Goal: Task Accomplishment & Management: Use online tool/utility

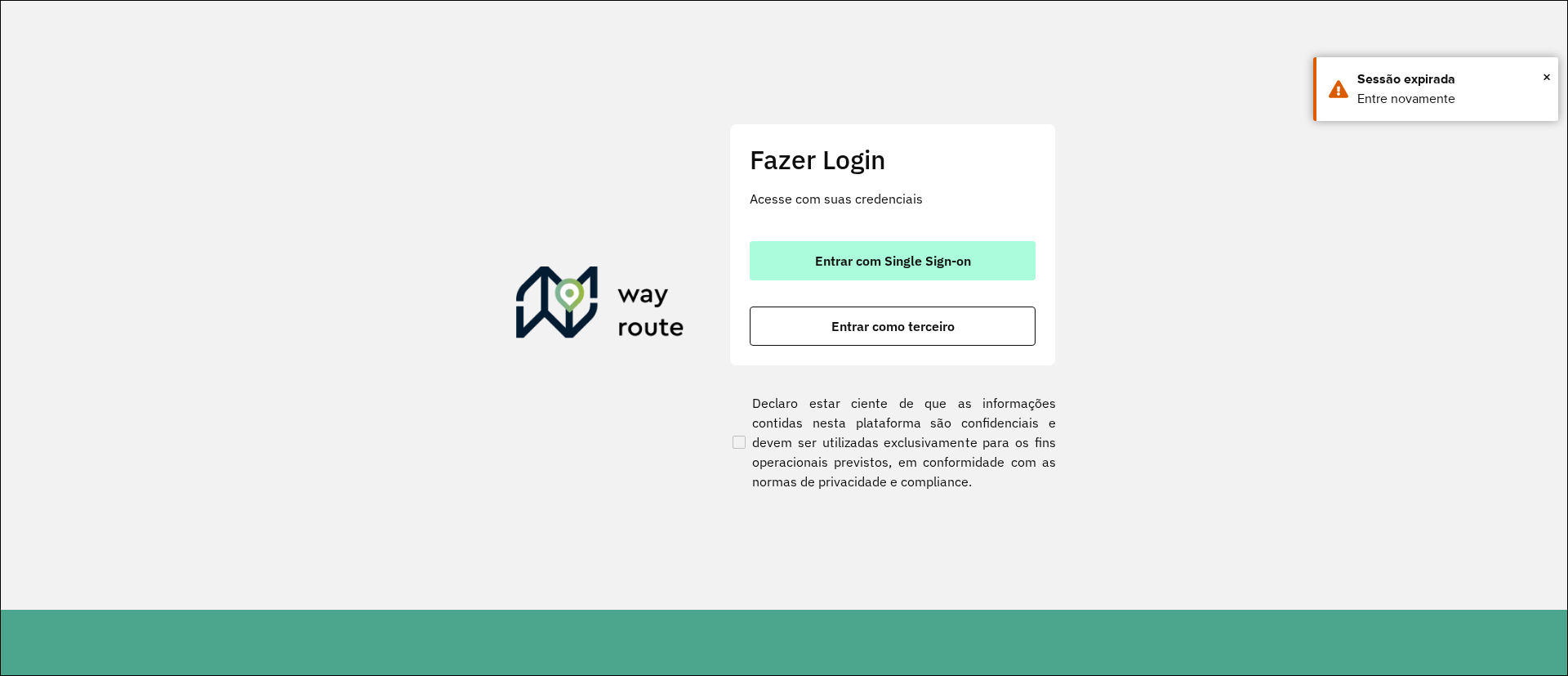
click at [882, 248] on button "Entrar com Single Sign-on" at bounding box center [892, 261] width 286 height 40
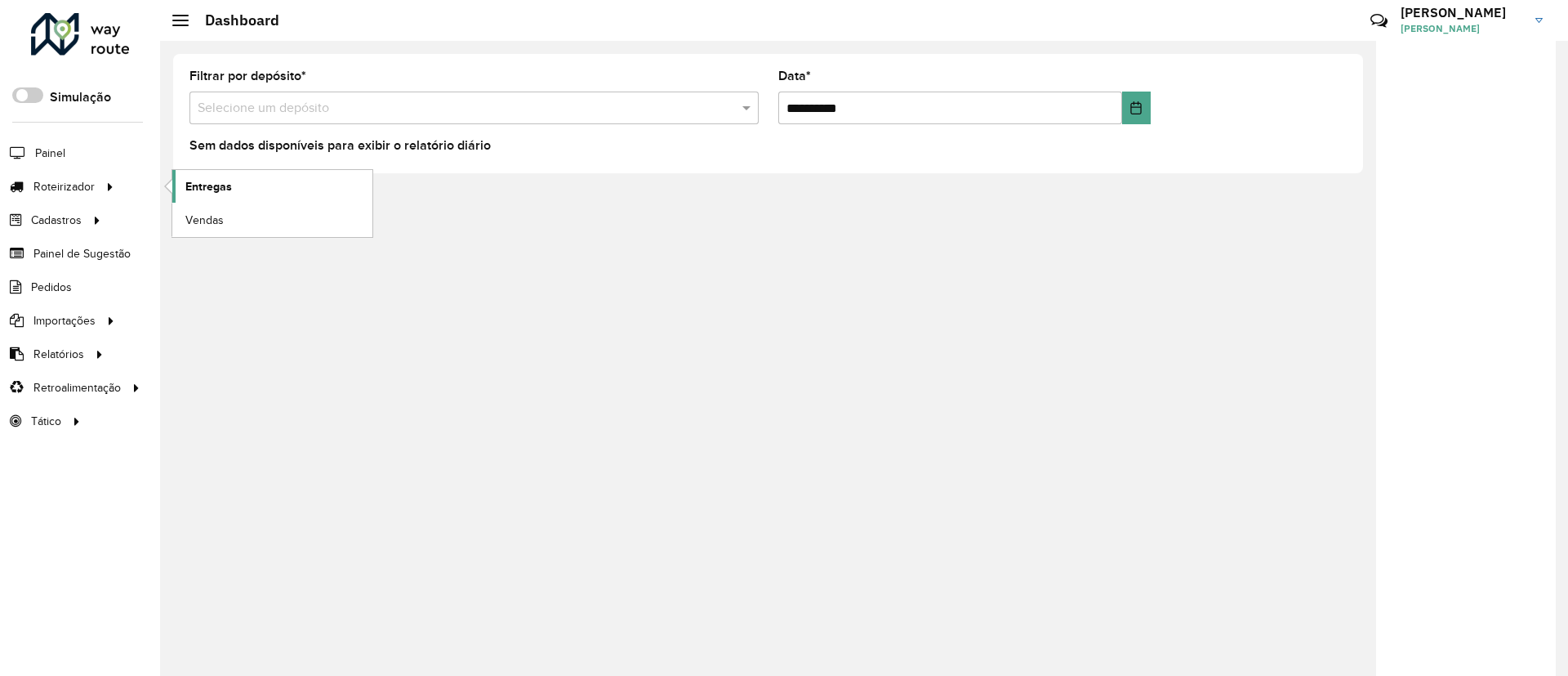
click at [193, 176] on link "Entregas" at bounding box center [273, 186] width 200 height 33
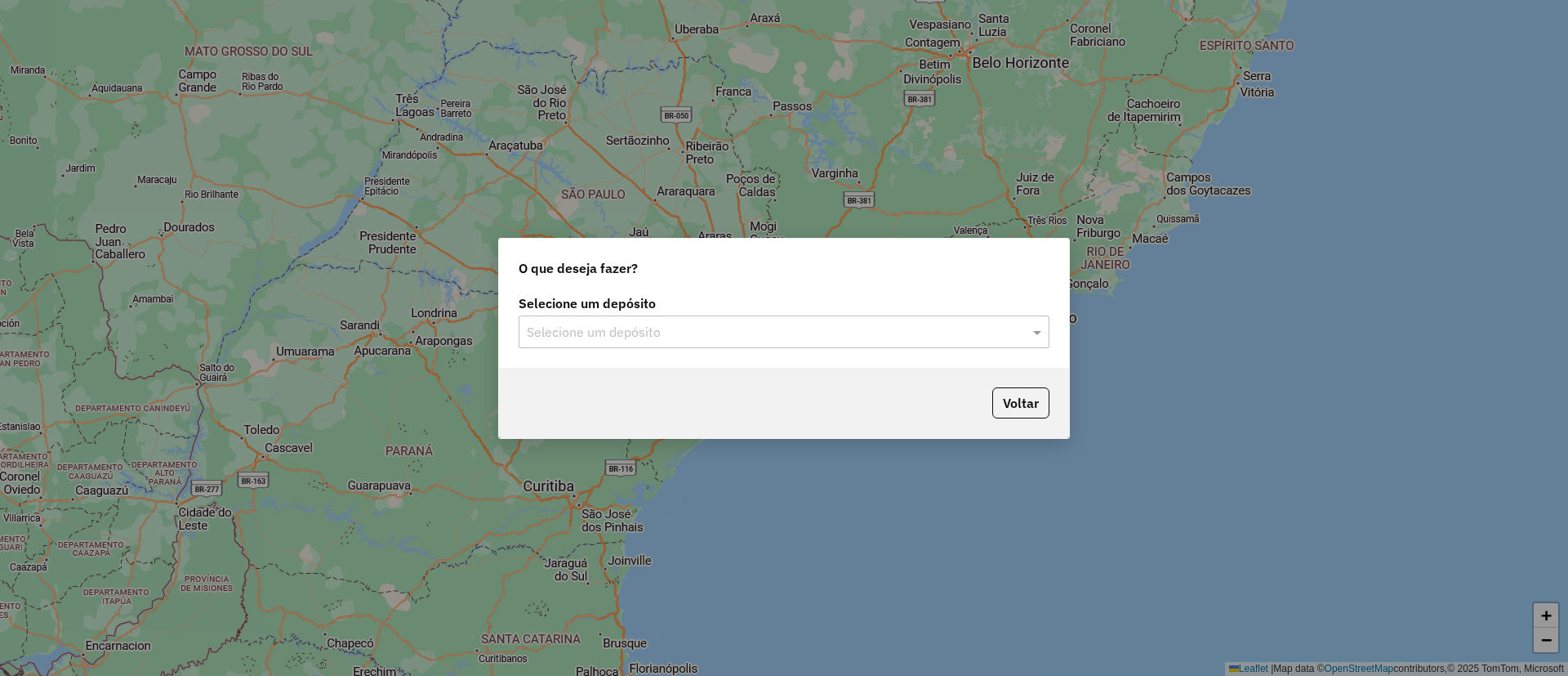
click at [626, 331] on input "text" at bounding box center [767, 332] width 482 height 20
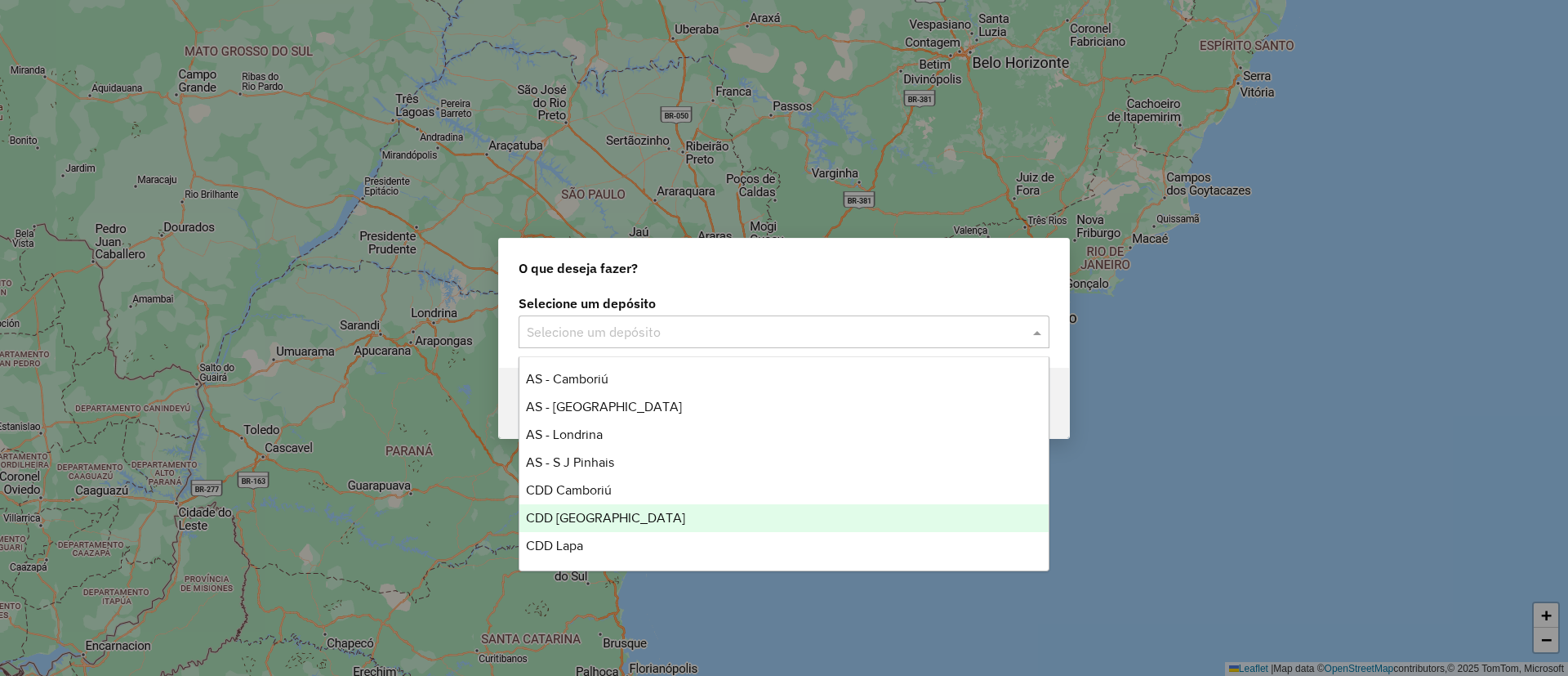
click at [595, 523] on span "CDD Fortaleza" at bounding box center [605, 517] width 159 height 14
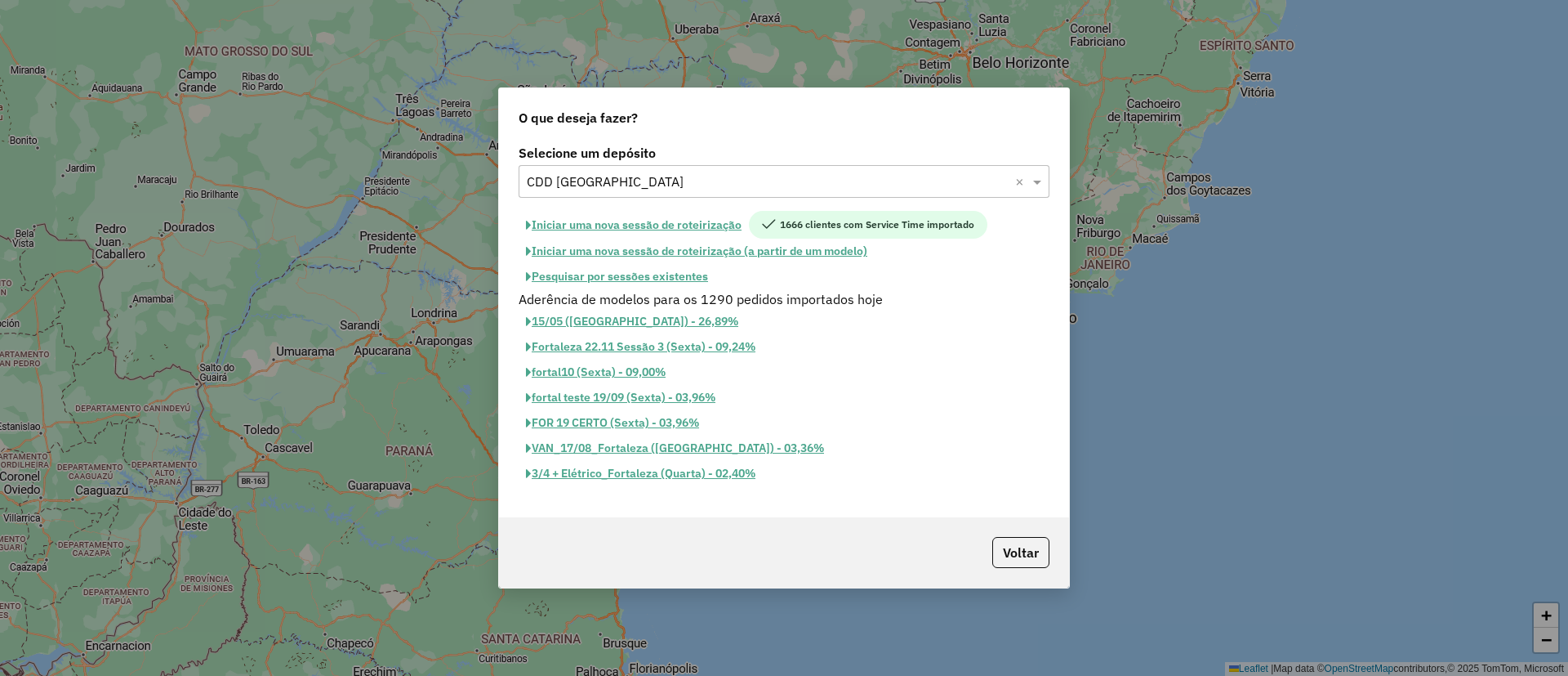
click at [676, 279] on button "Pesquisar por sessões existentes" at bounding box center [617, 277] width 197 height 25
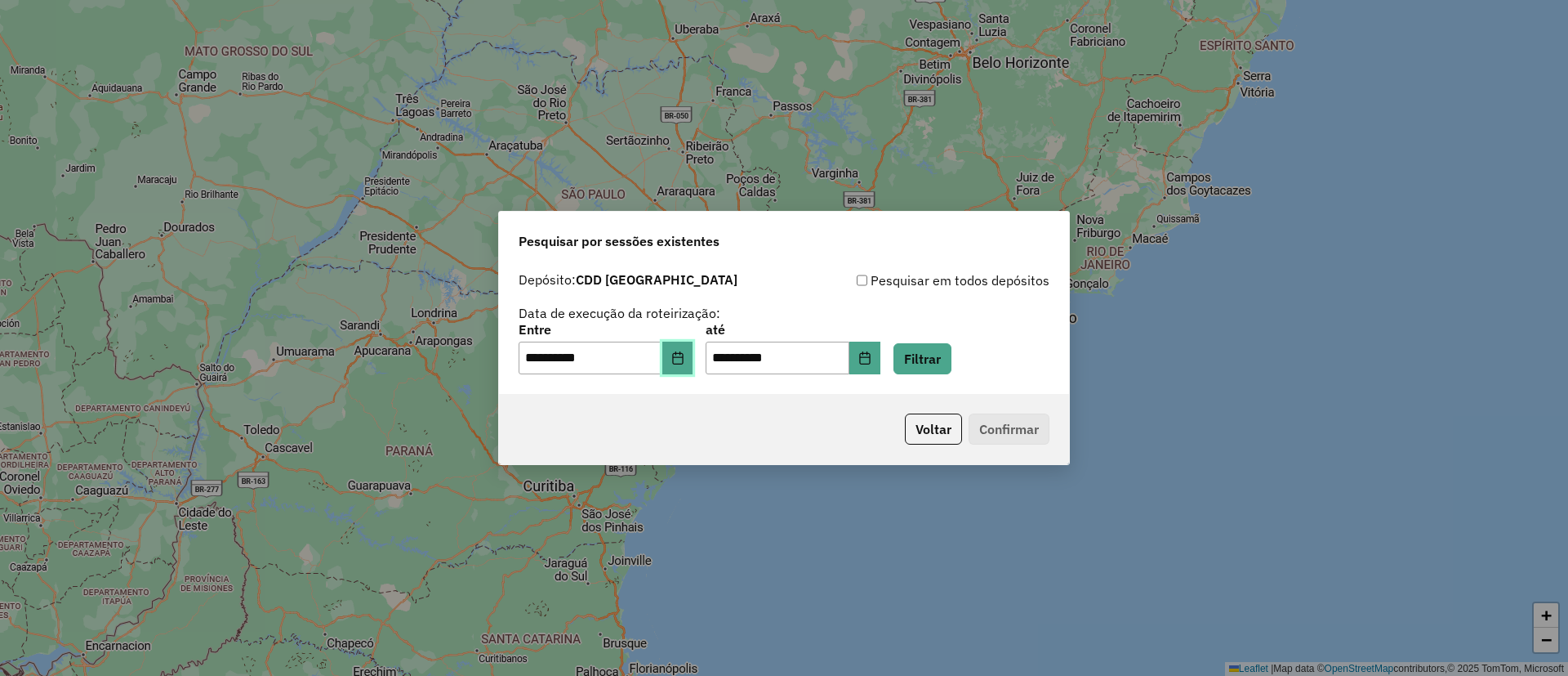
click at [692, 365] on button "Choose Date" at bounding box center [677, 358] width 31 height 33
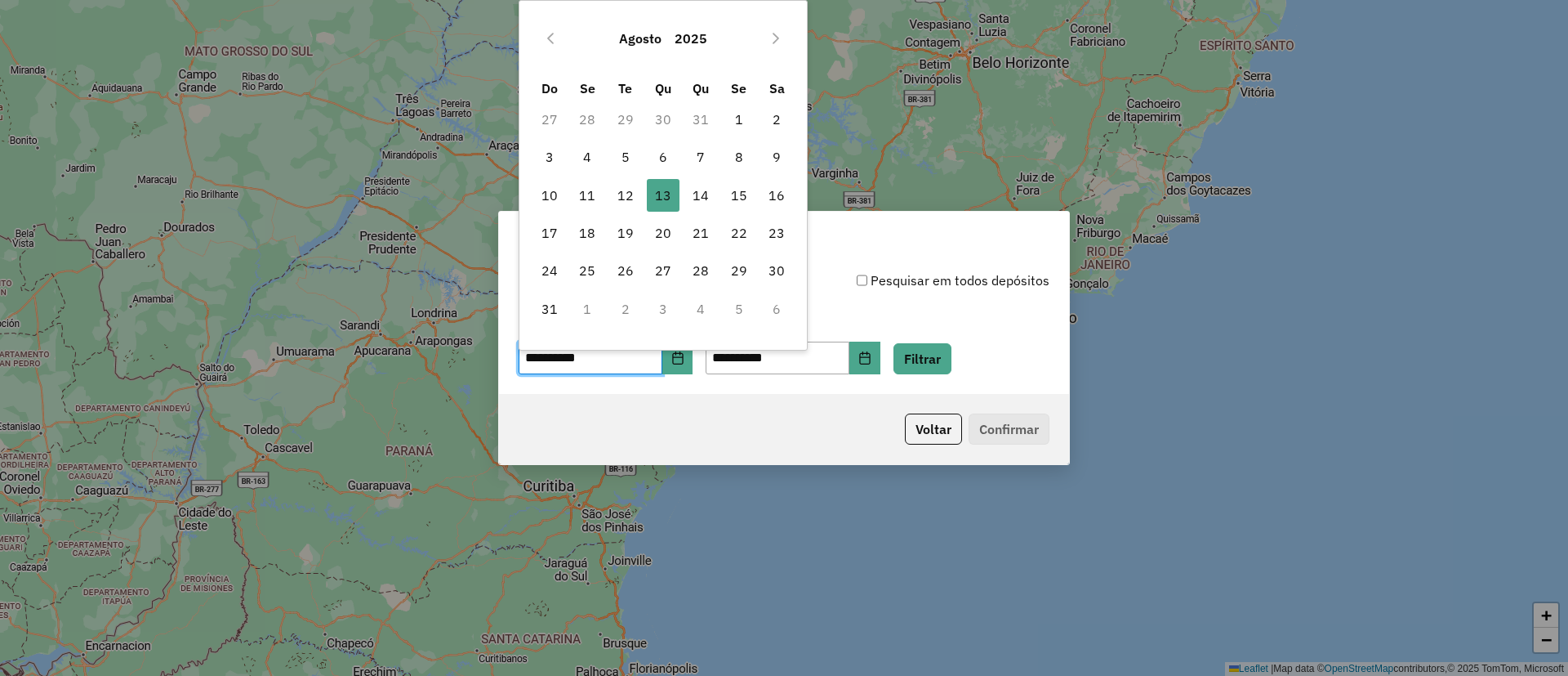
click at [569, 196] on td "11" at bounding box center [587, 195] width 38 height 38
click at [585, 202] on span "11" at bounding box center [587, 195] width 33 height 33
type input "**********"
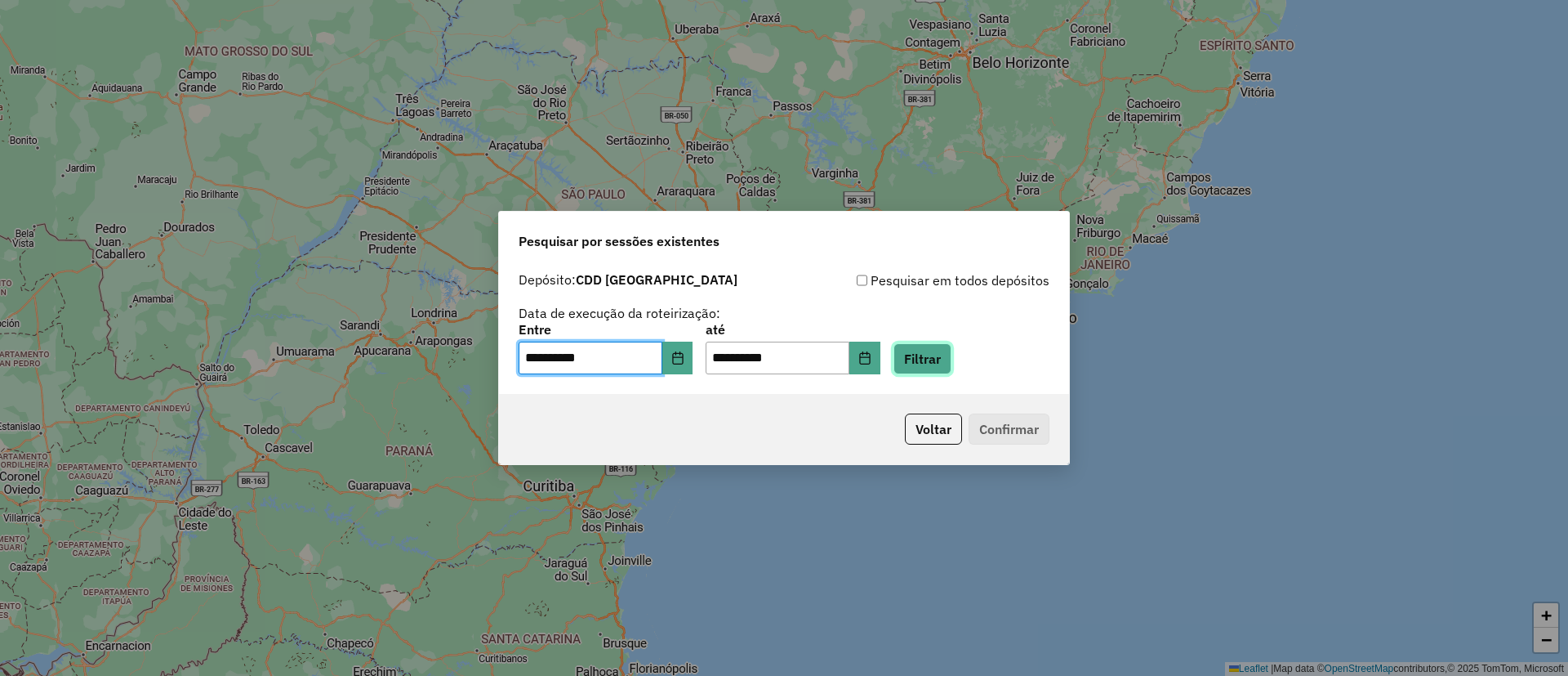
click at [940, 360] on button "Filtrar" at bounding box center [922, 358] width 58 height 31
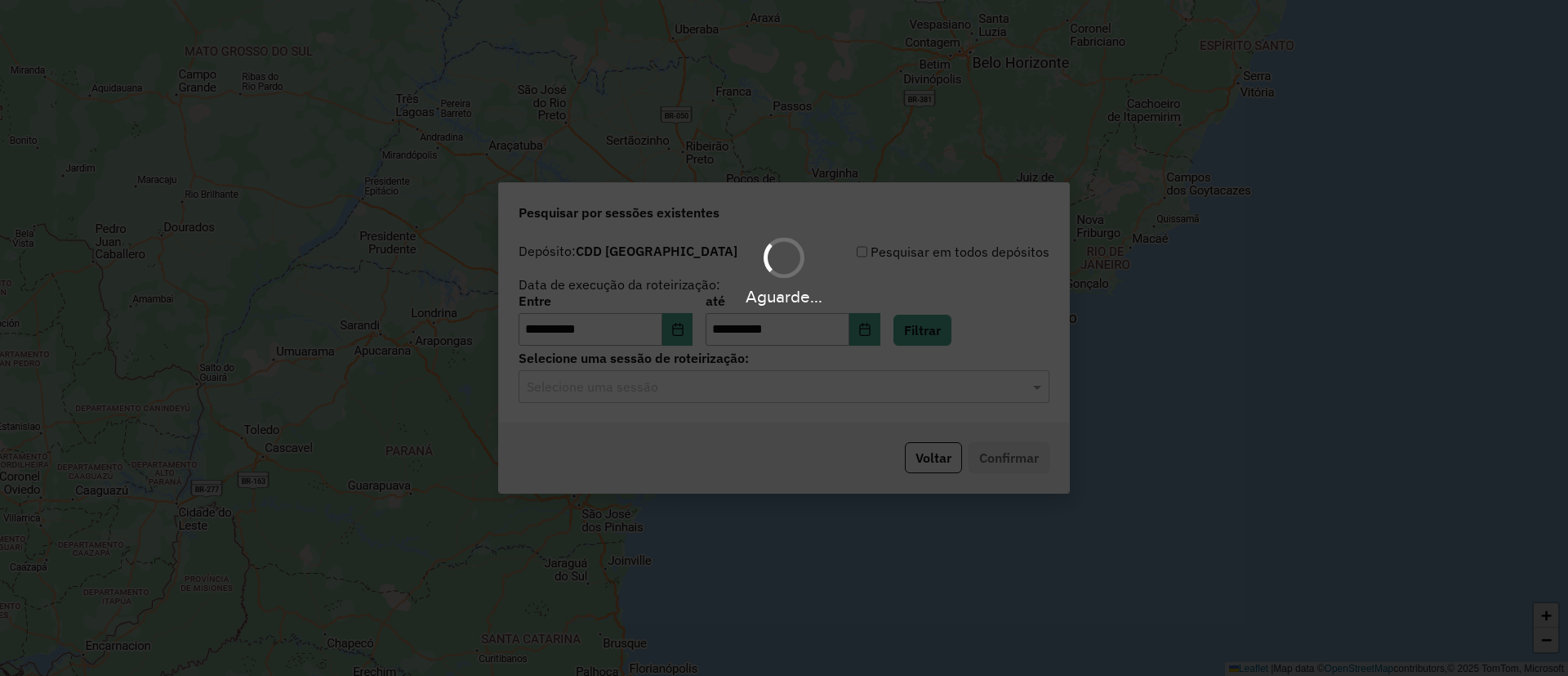
click at [642, 392] on div "Aguarde..." at bounding box center [784, 338] width 1568 height 676
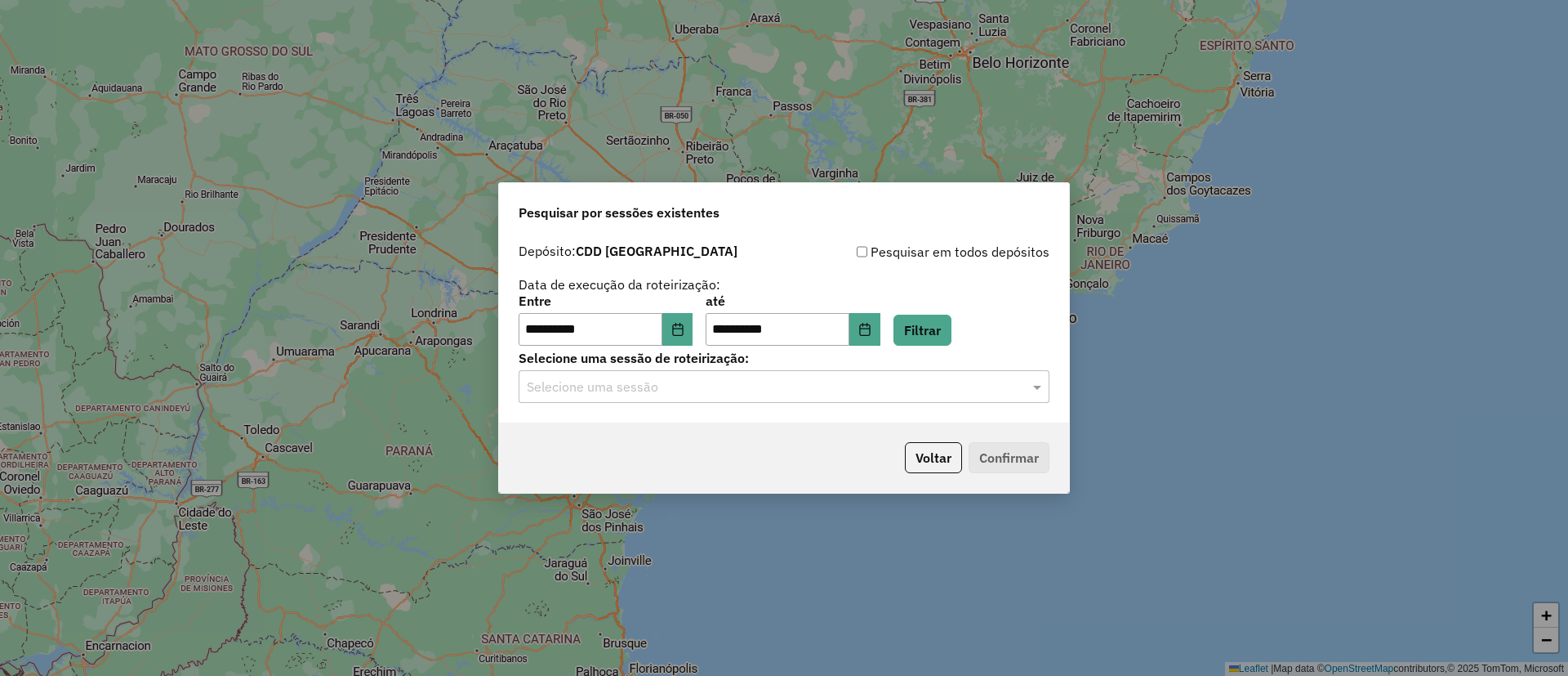
click at [642, 392] on input "text" at bounding box center [767, 387] width 482 height 20
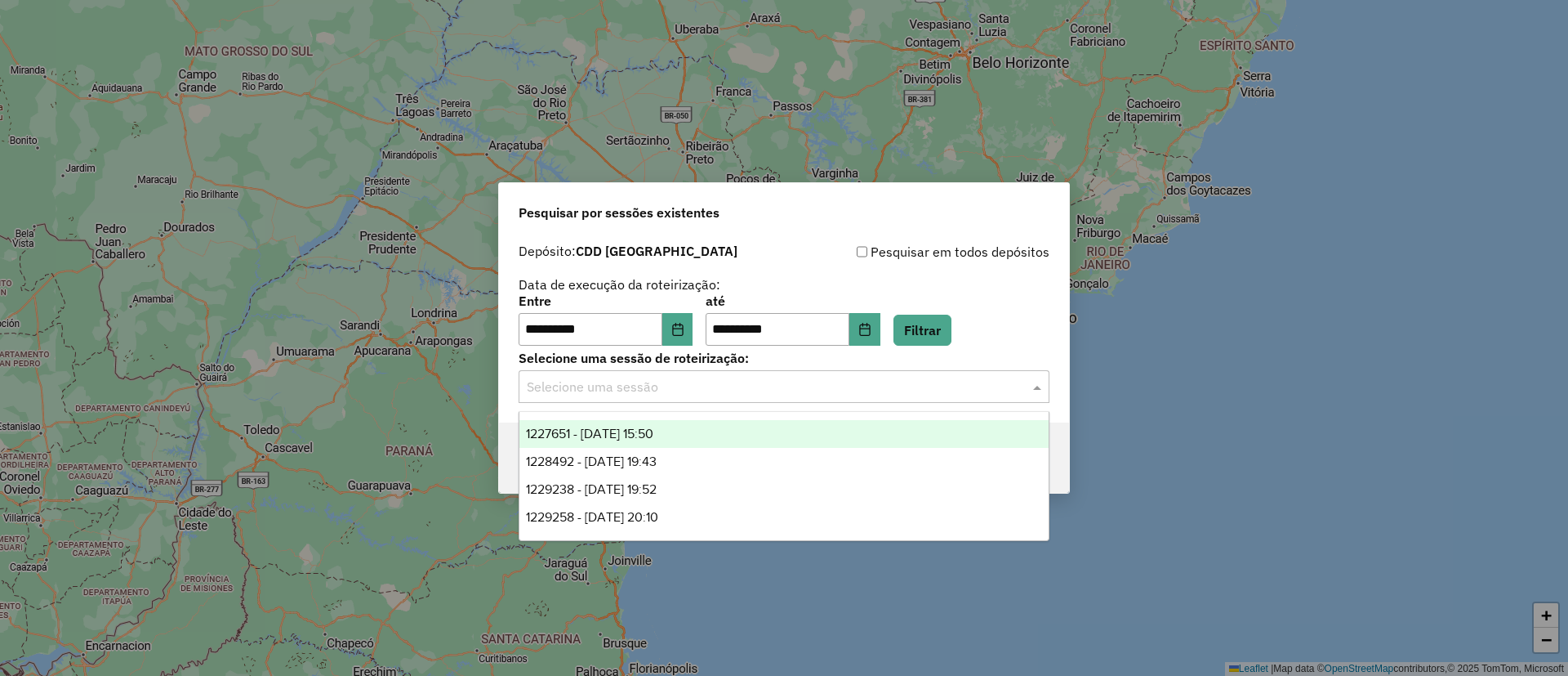
drag, startPoint x: 664, startPoint y: 435, endPoint x: 675, endPoint y: 441, distance: 12.5
click at [653, 434] on span "1227651 - 11/08/2025 15:50" at bounding box center [589, 433] width 127 height 14
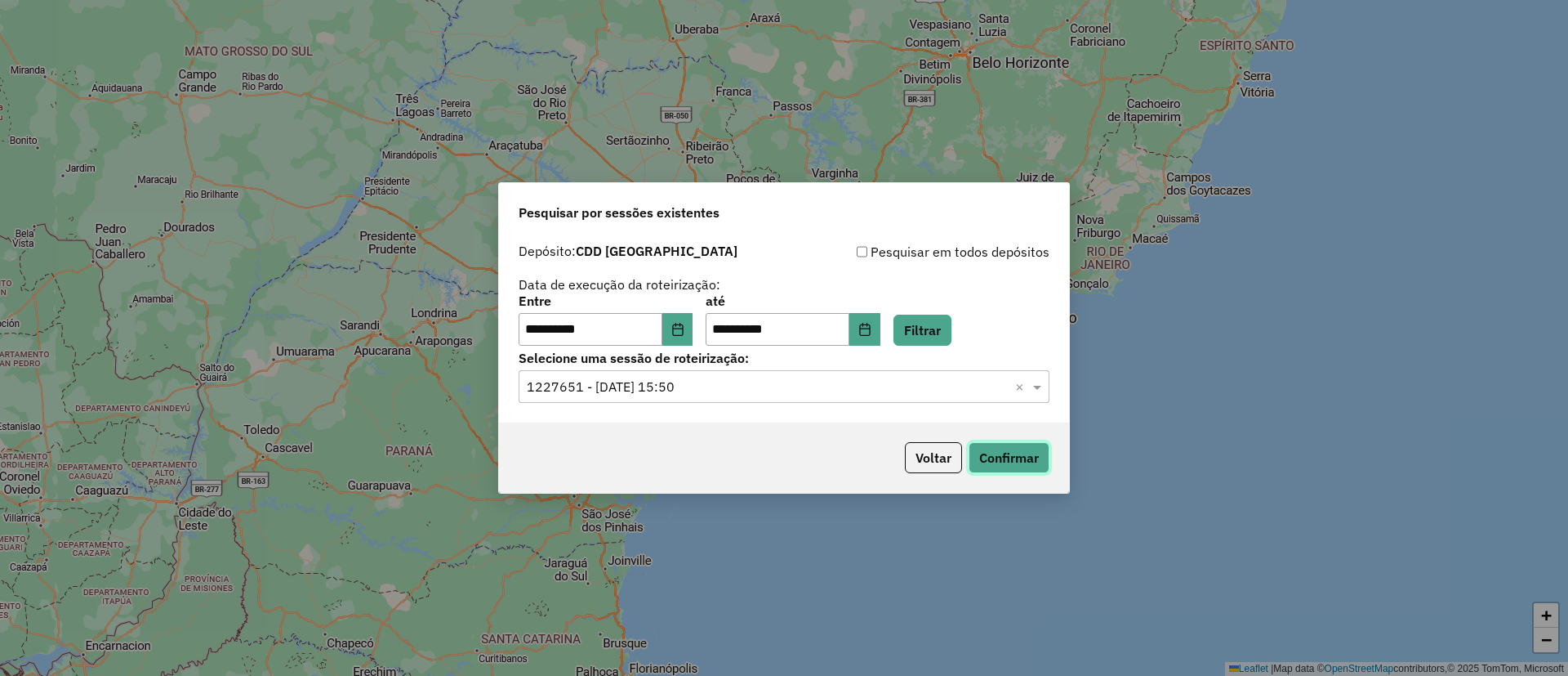
click at [1011, 452] on button "Confirmar" at bounding box center [1009, 457] width 81 height 31
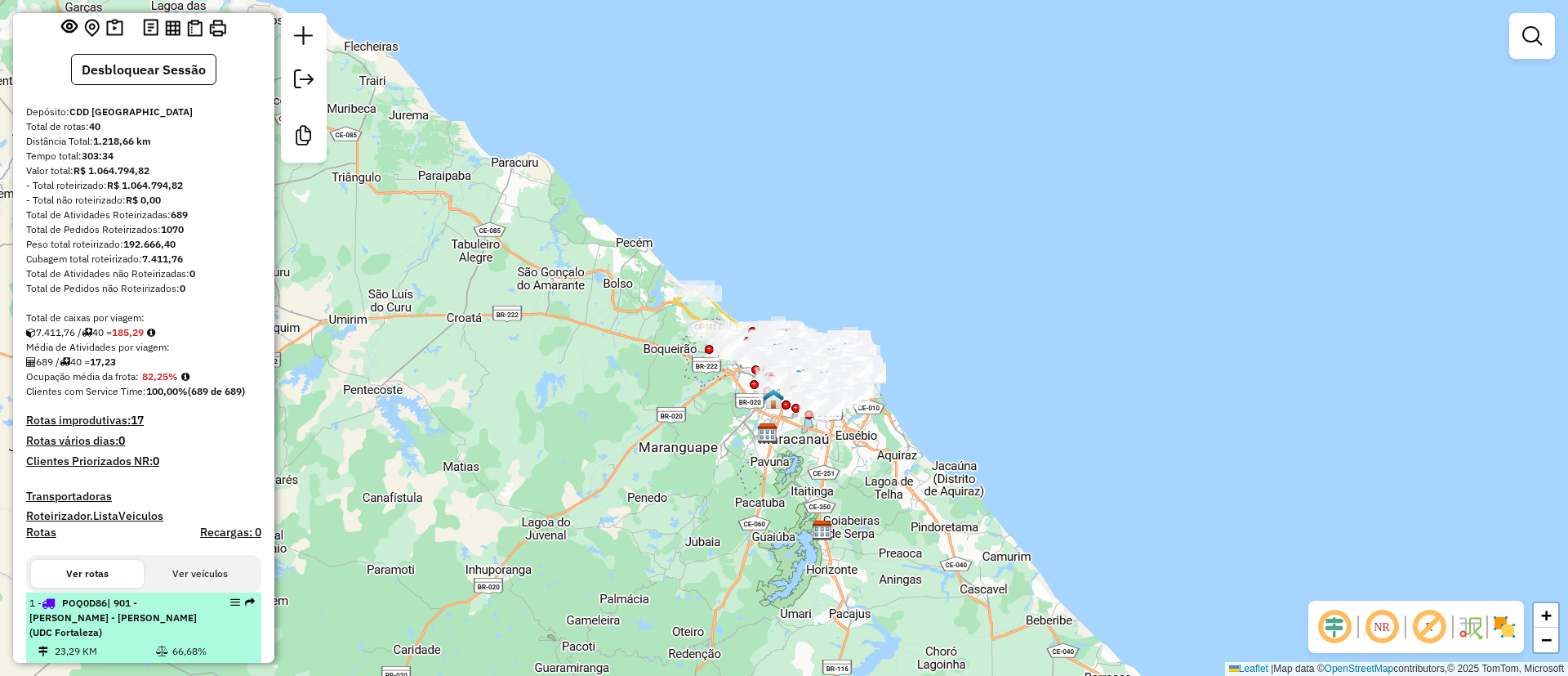
scroll to position [459, 0]
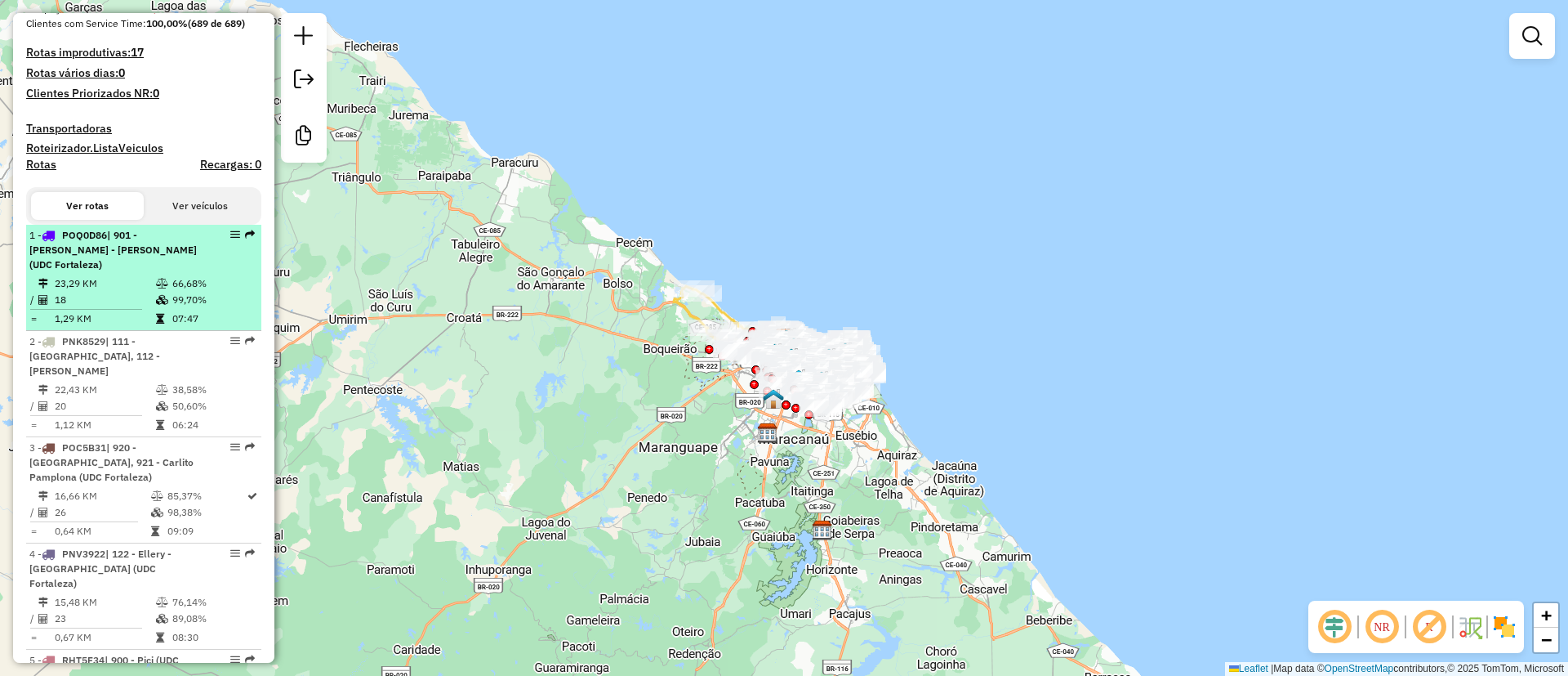
click at [156, 305] on icon at bounding box center [161, 299] width 12 height 9
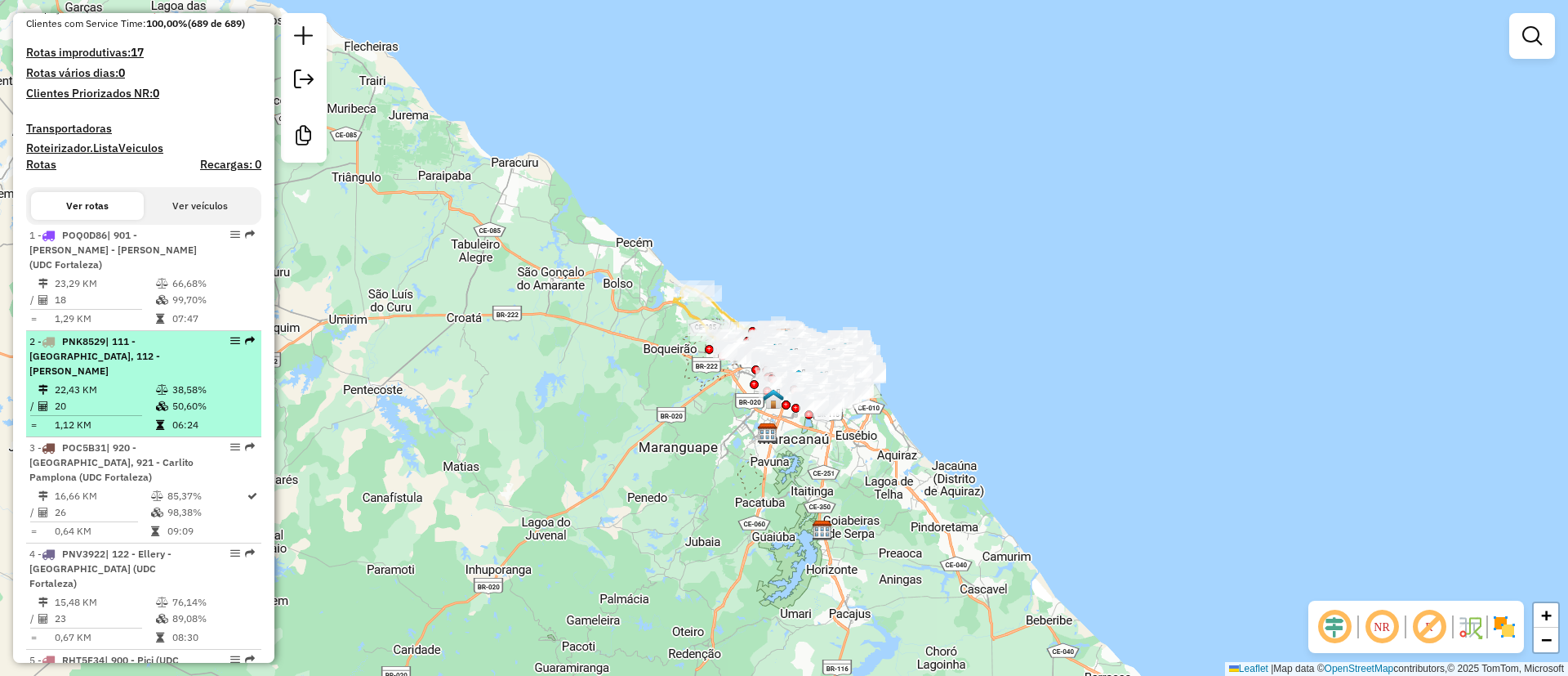
select select "**********"
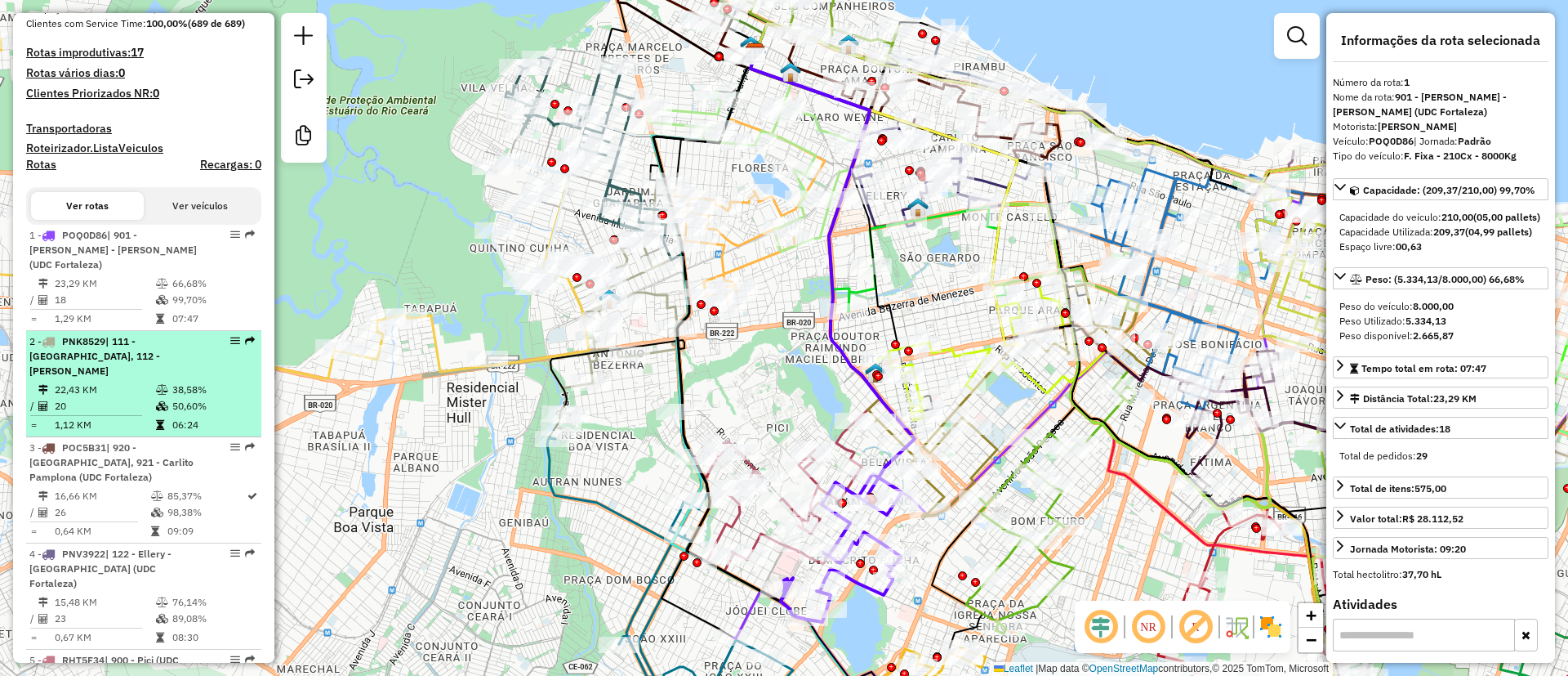
click at [156, 370] on span "| 111 - [GEOGRAPHIC_DATA], 112 - [PERSON_NAME]" at bounding box center [94, 356] width 130 height 42
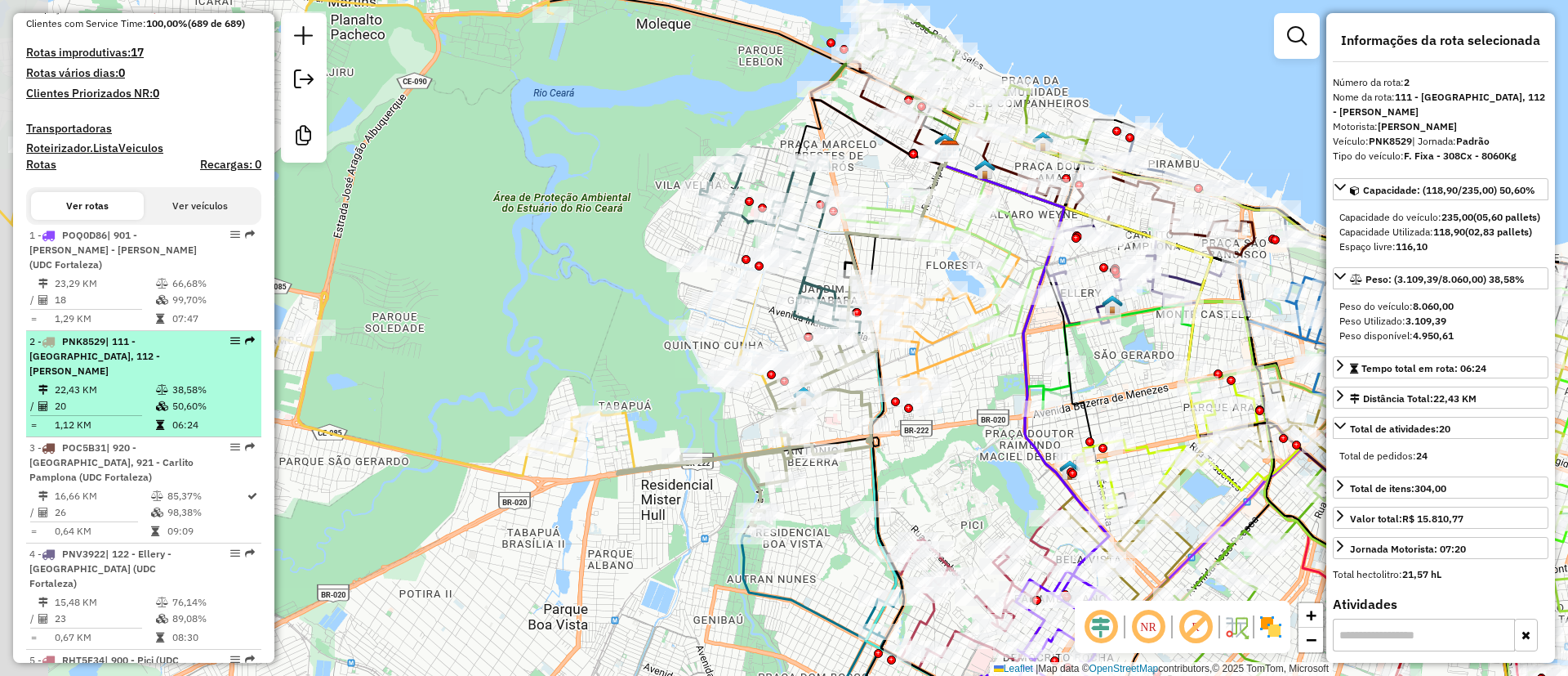
scroll to position [581, 0]
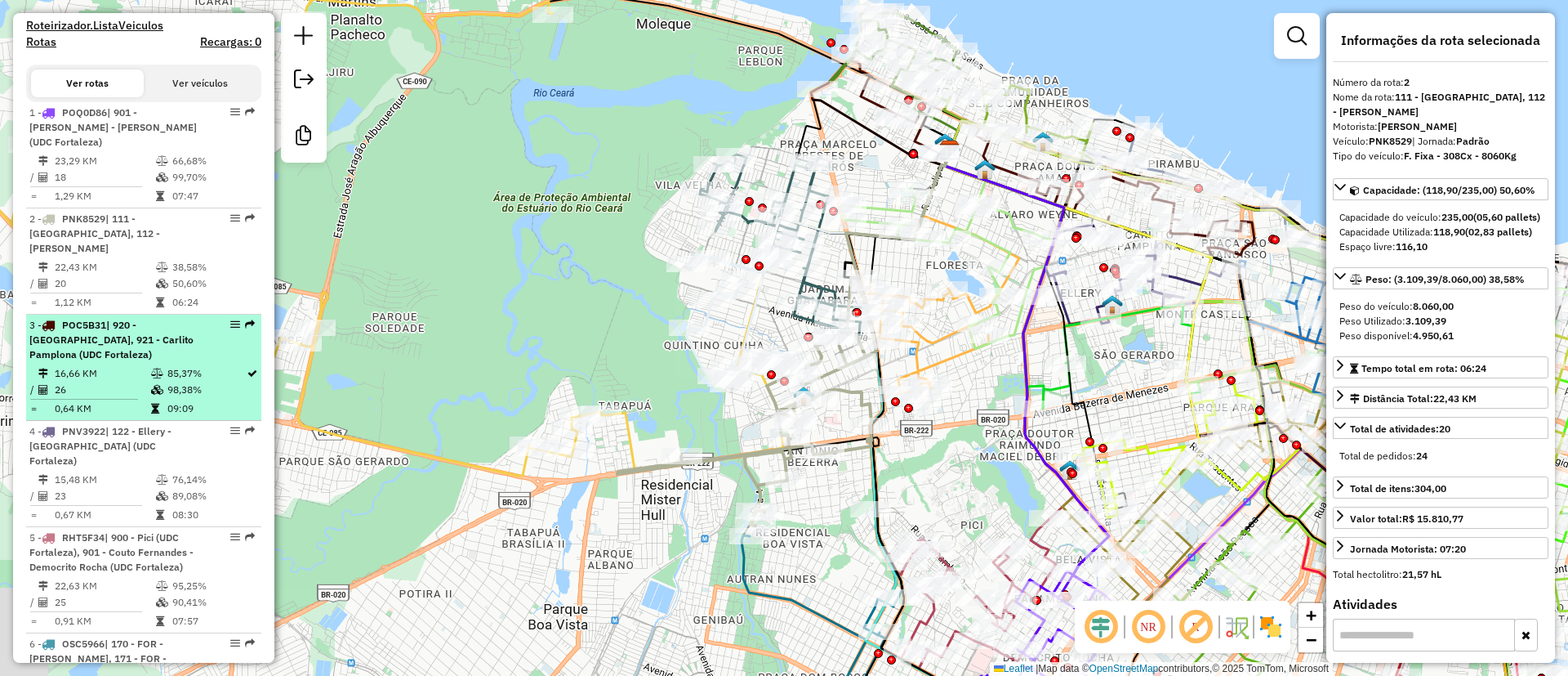
click at [156, 362] on div "3 - POC5B31 | 920 - Barra do Ceará II, 921 - Carlito Pamplona (UDC Fortaleza)" at bounding box center [115, 340] width 173 height 44
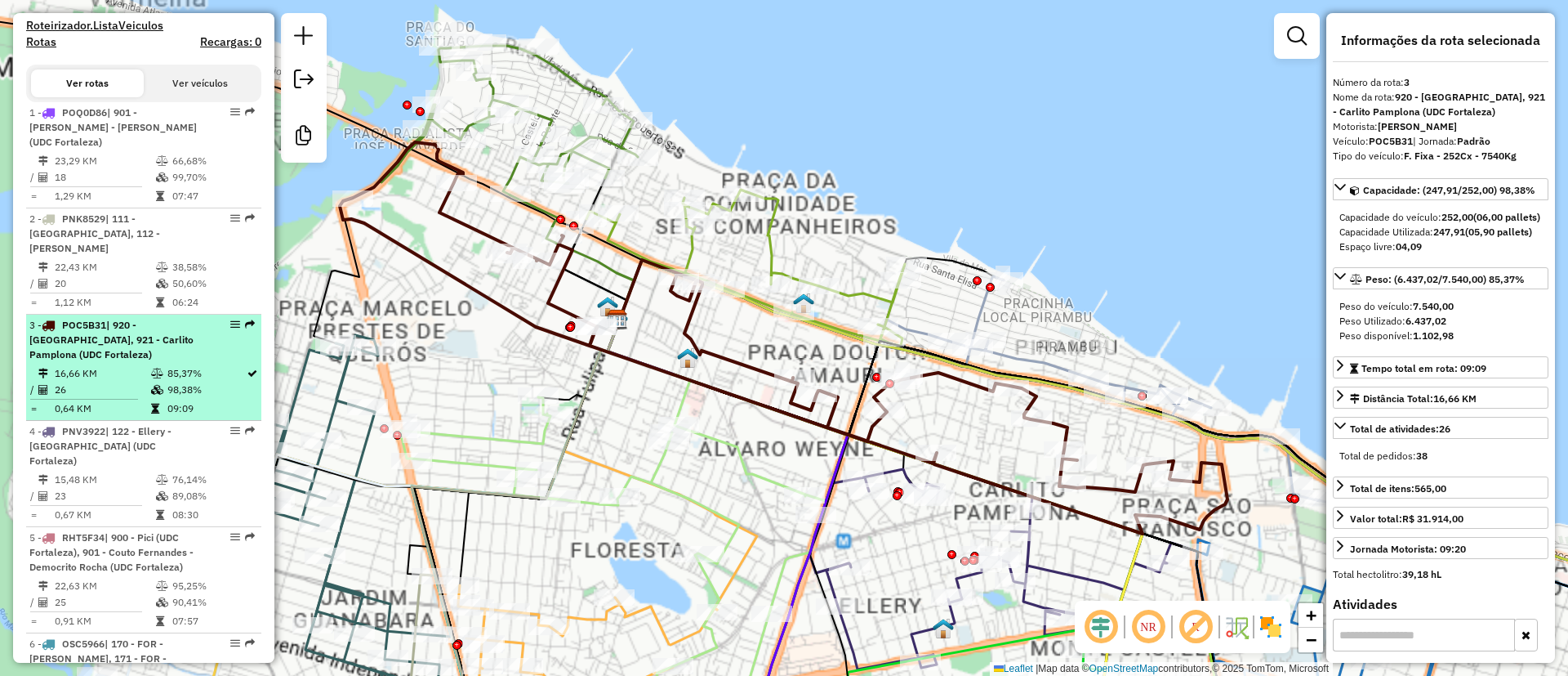
scroll to position [826, 0]
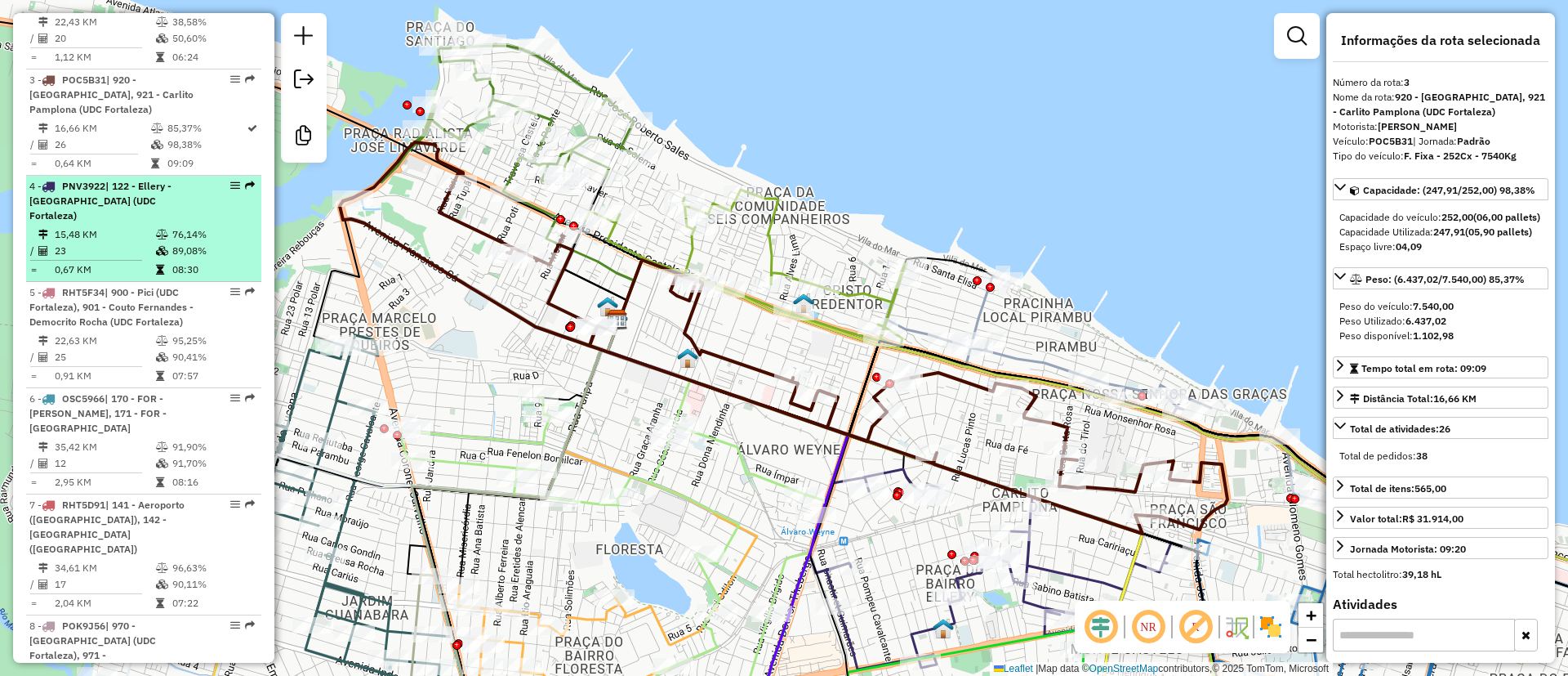
click at [99, 246] on td "23" at bounding box center [104, 250] width 101 height 16
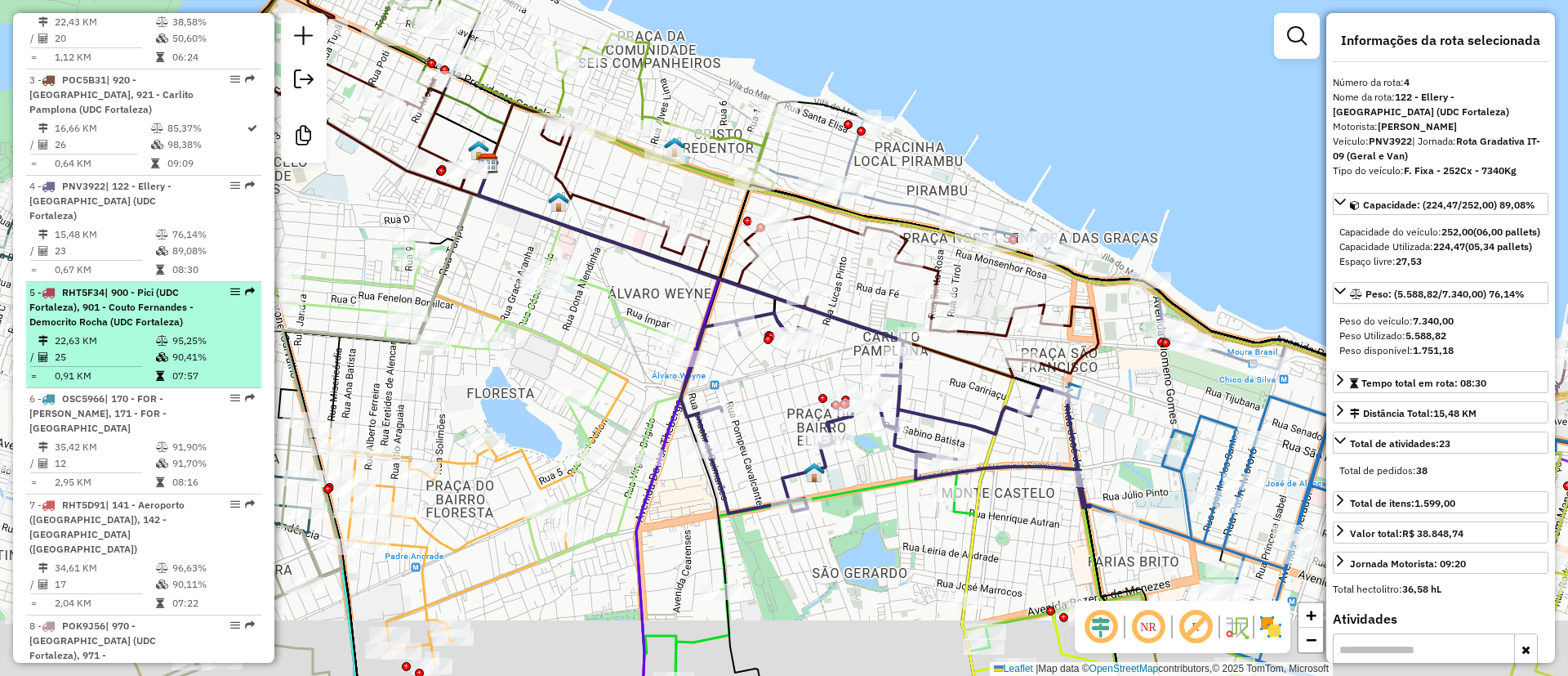
click at [86, 316] on span "| 900 - Pici (UDC Fortaleza), 901 - Couto Fernandes - Democrito Rocha (UDC Fort…" at bounding box center [111, 307] width 164 height 42
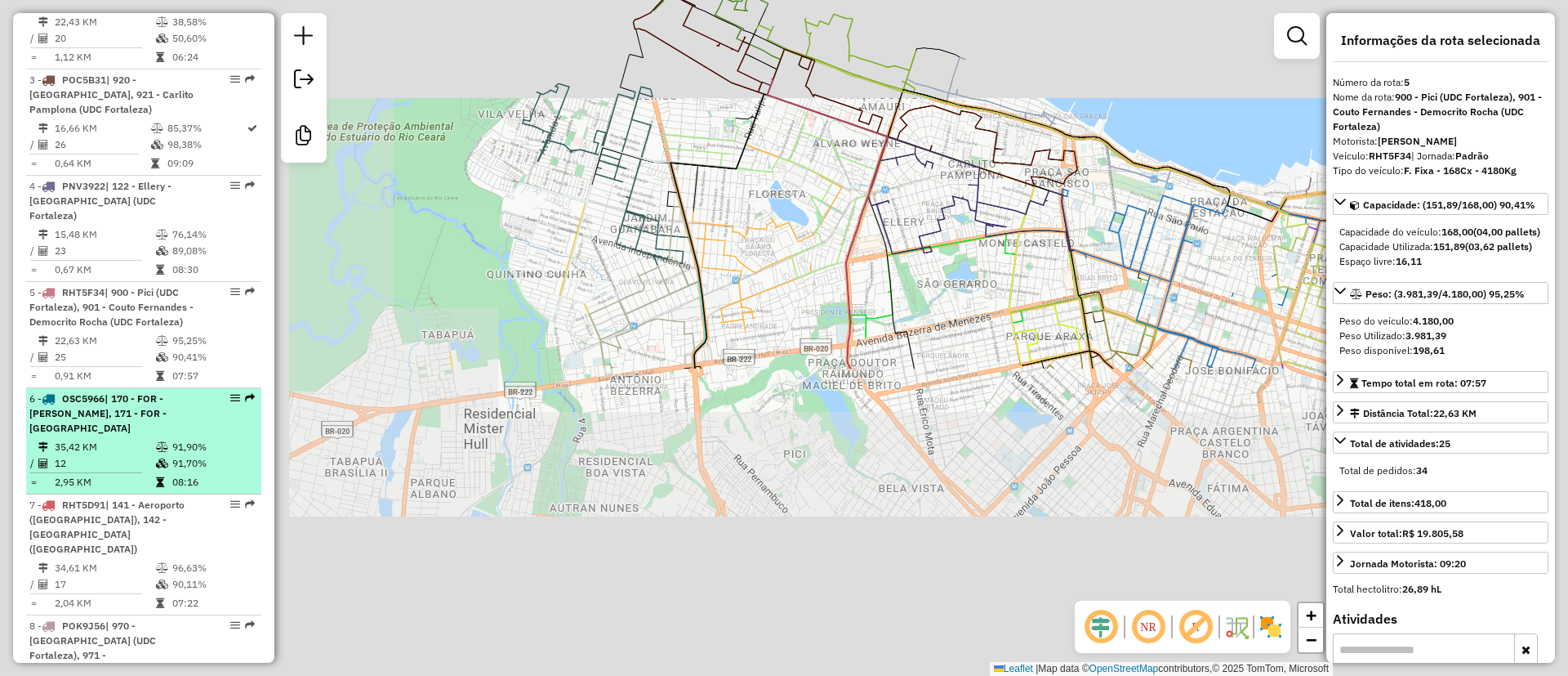
click at [81, 392] on span "OSC5966" at bounding box center [83, 397] width 42 height 12
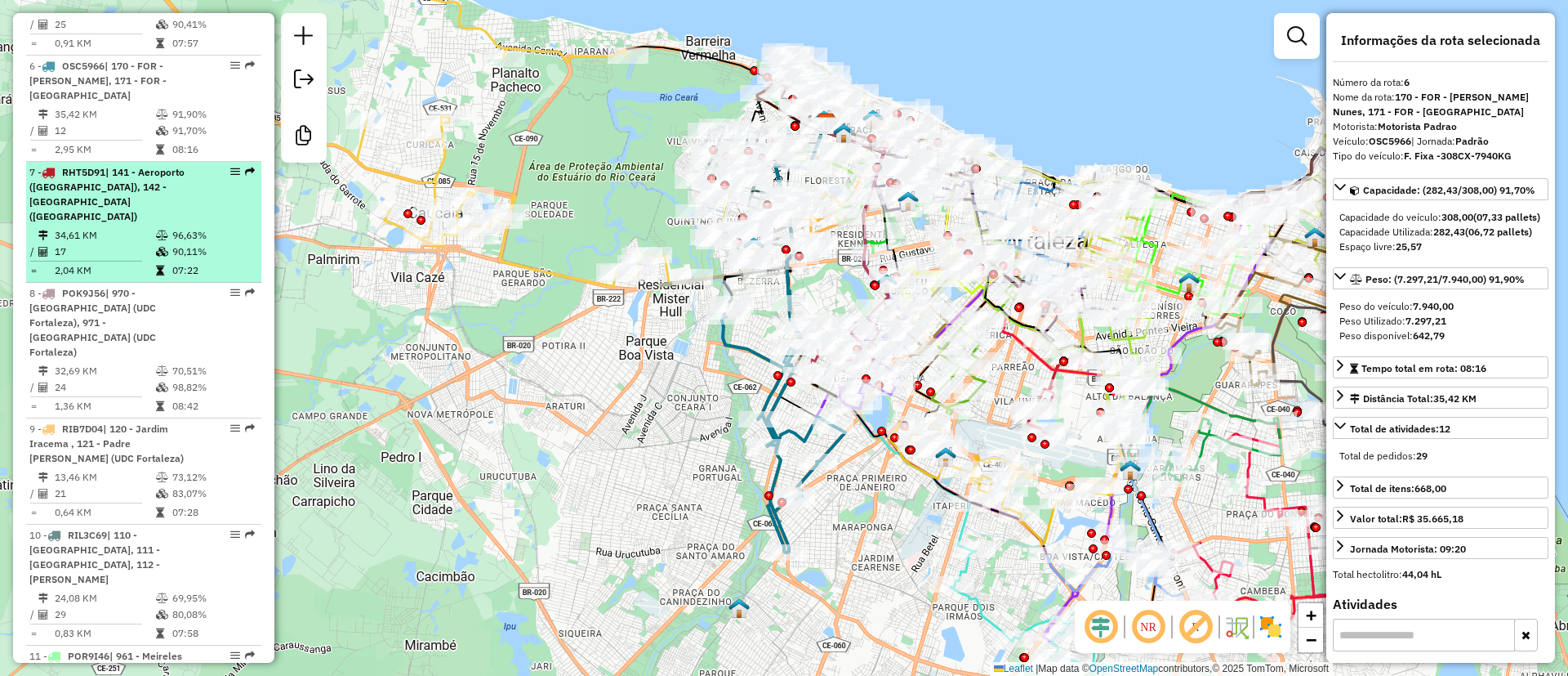
scroll to position [1193, 0]
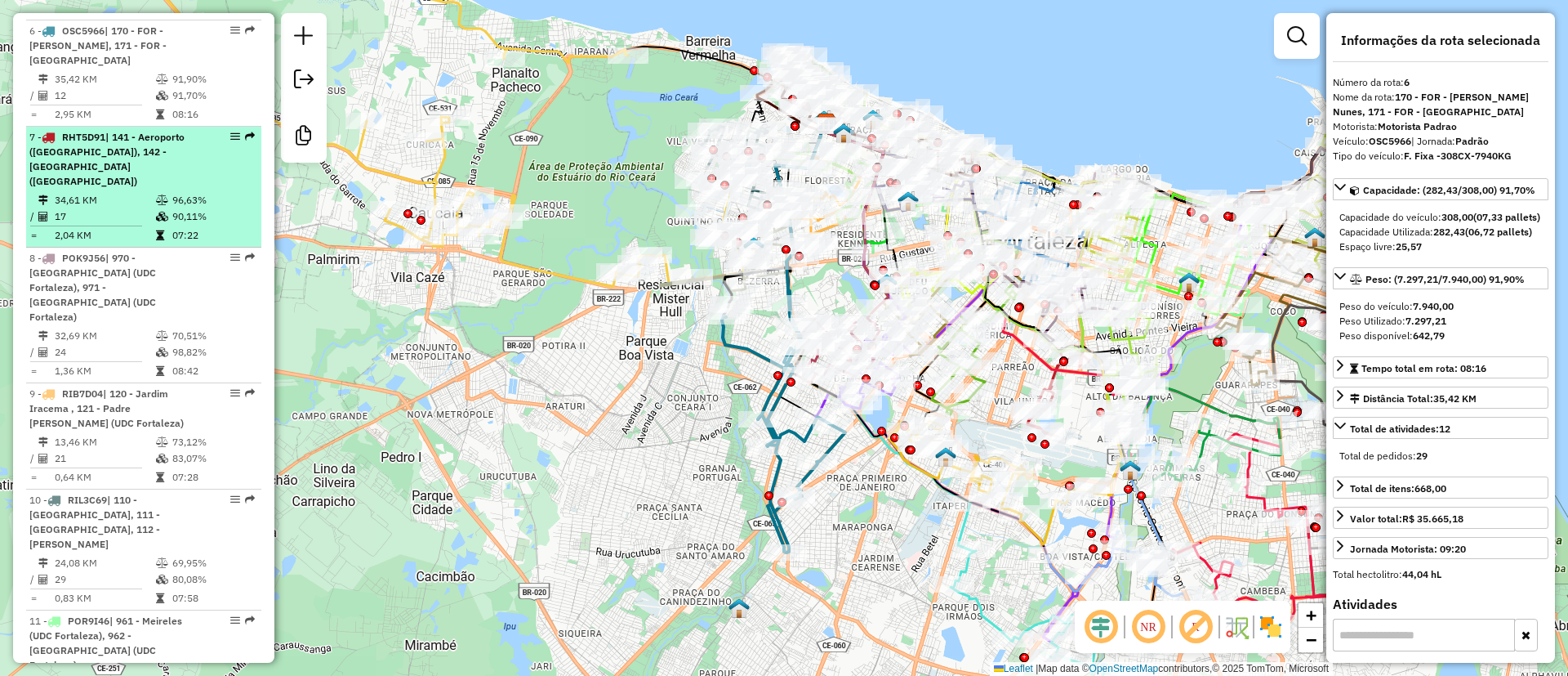
click at [91, 192] on td "34,61 KM" at bounding box center [104, 199] width 101 height 16
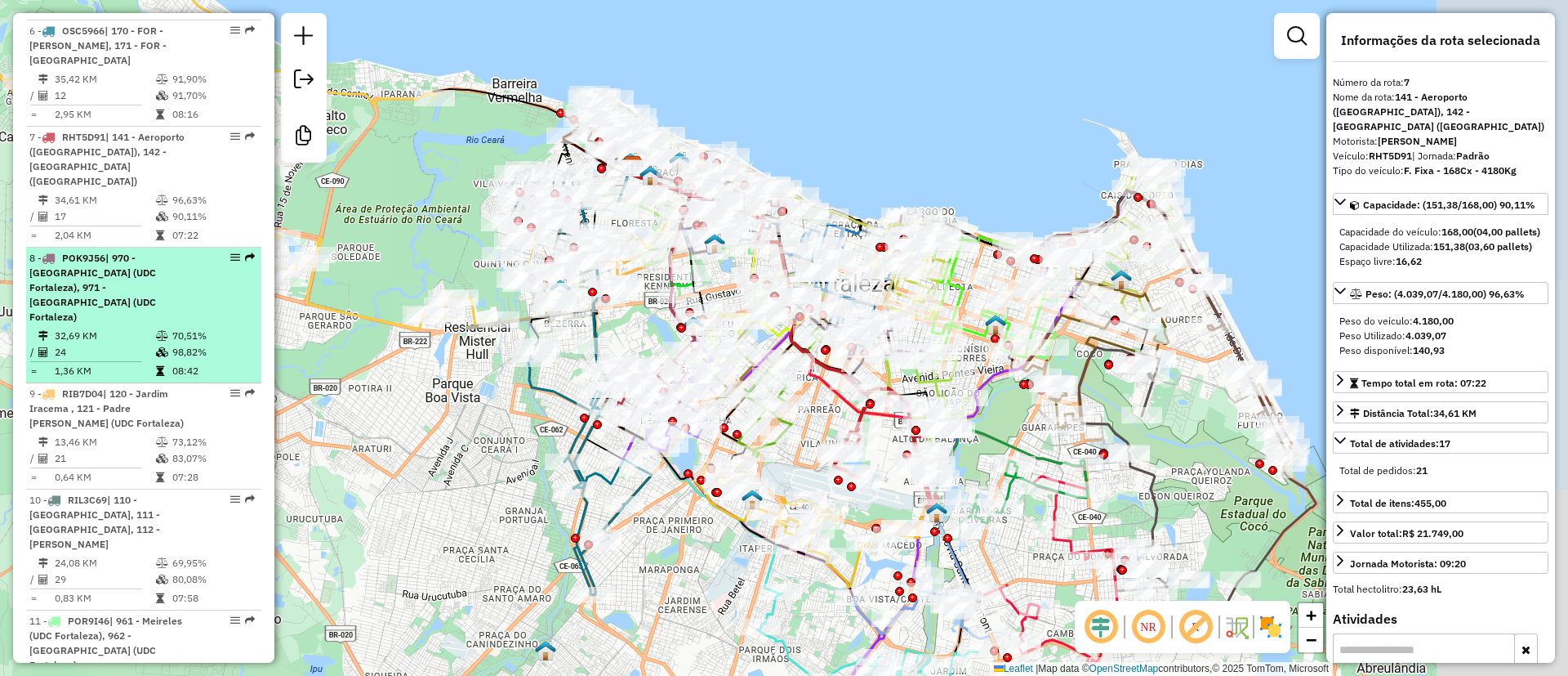
click at [90, 258] on span "| 970 - [GEOGRAPHIC_DATA] (UDC Fortaleza), 971 - [GEOGRAPHIC_DATA] (UDC Fortale…" at bounding box center [92, 287] width 126 height 71
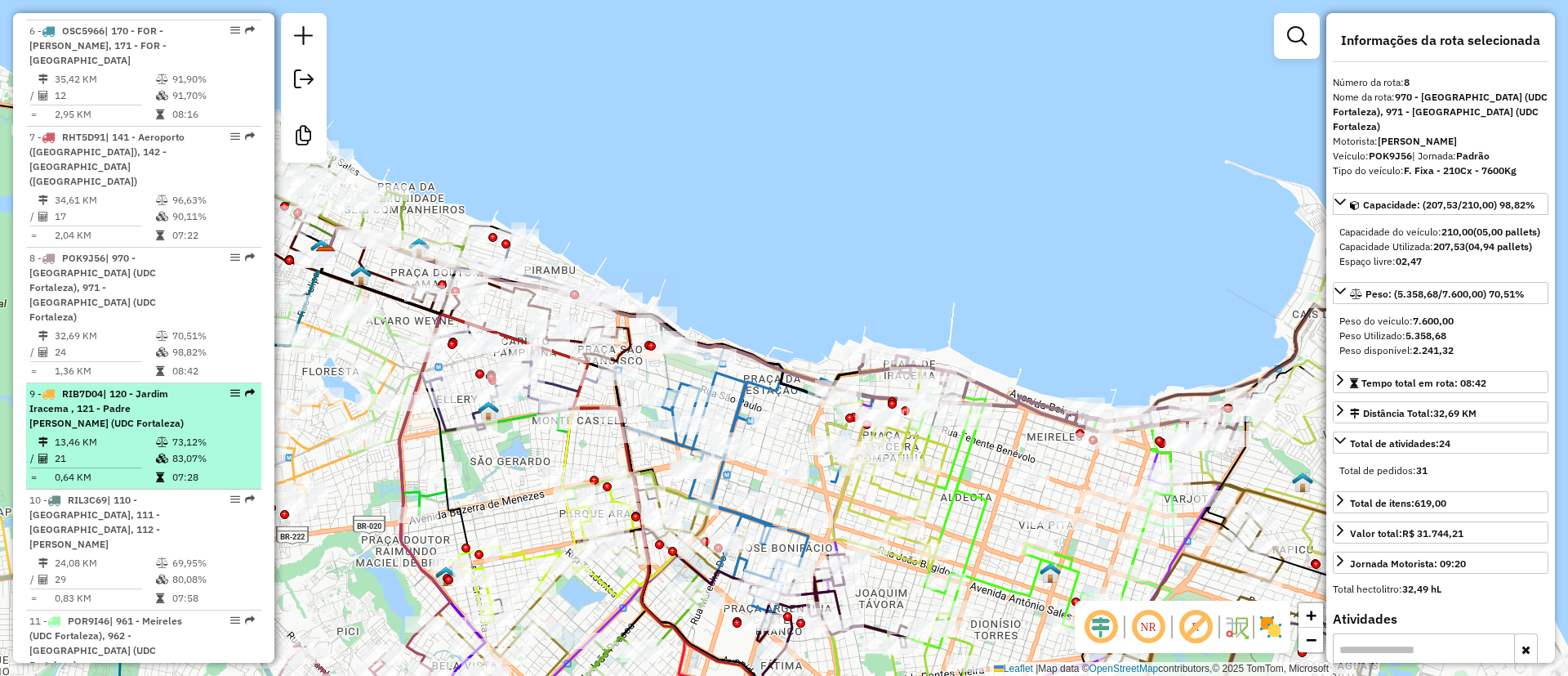
scroll to position [1316, 0]
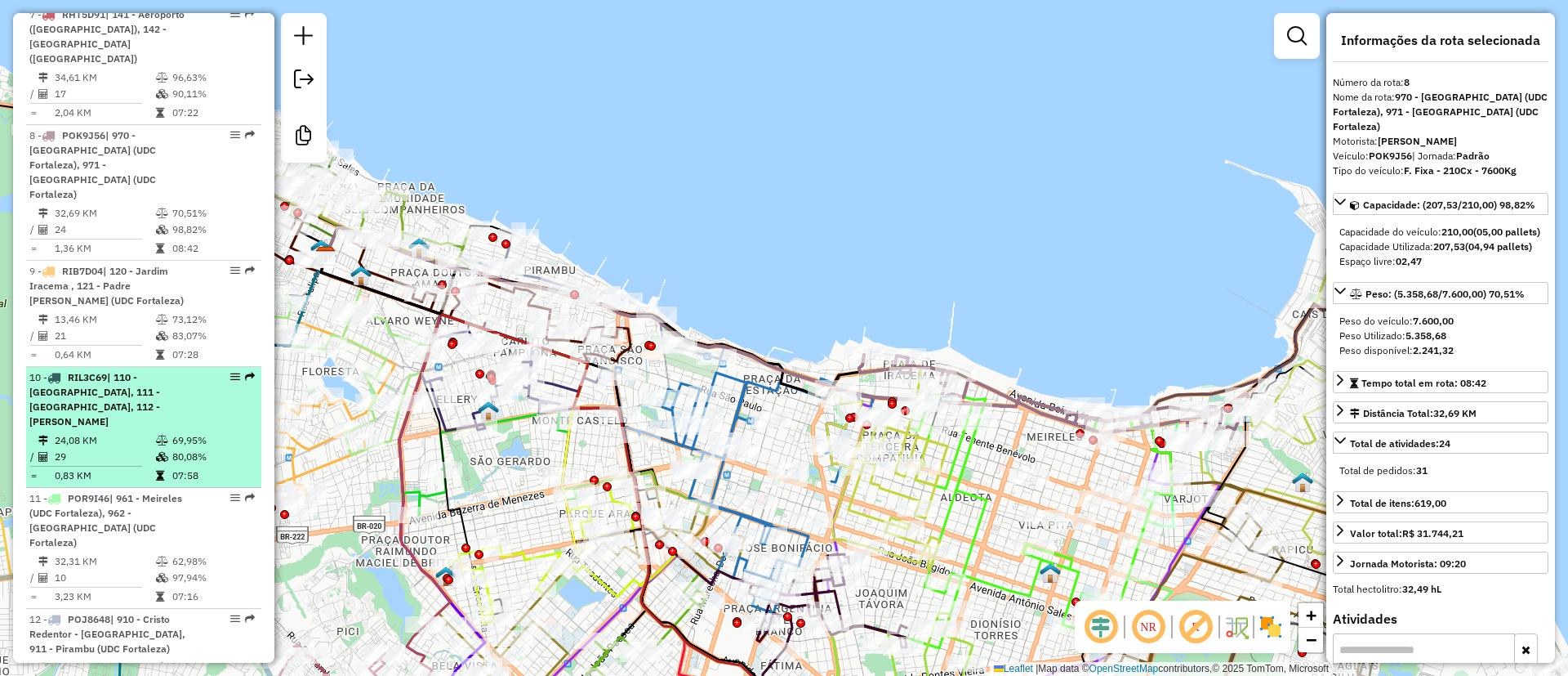
click at [92, 371] on span "| 110 - Vila Velha, 111 - Jardim Guanabara, 112 - Quintino Cunha - Olavo Olivei…" at bounding box center [94, 399] width 130 height 57
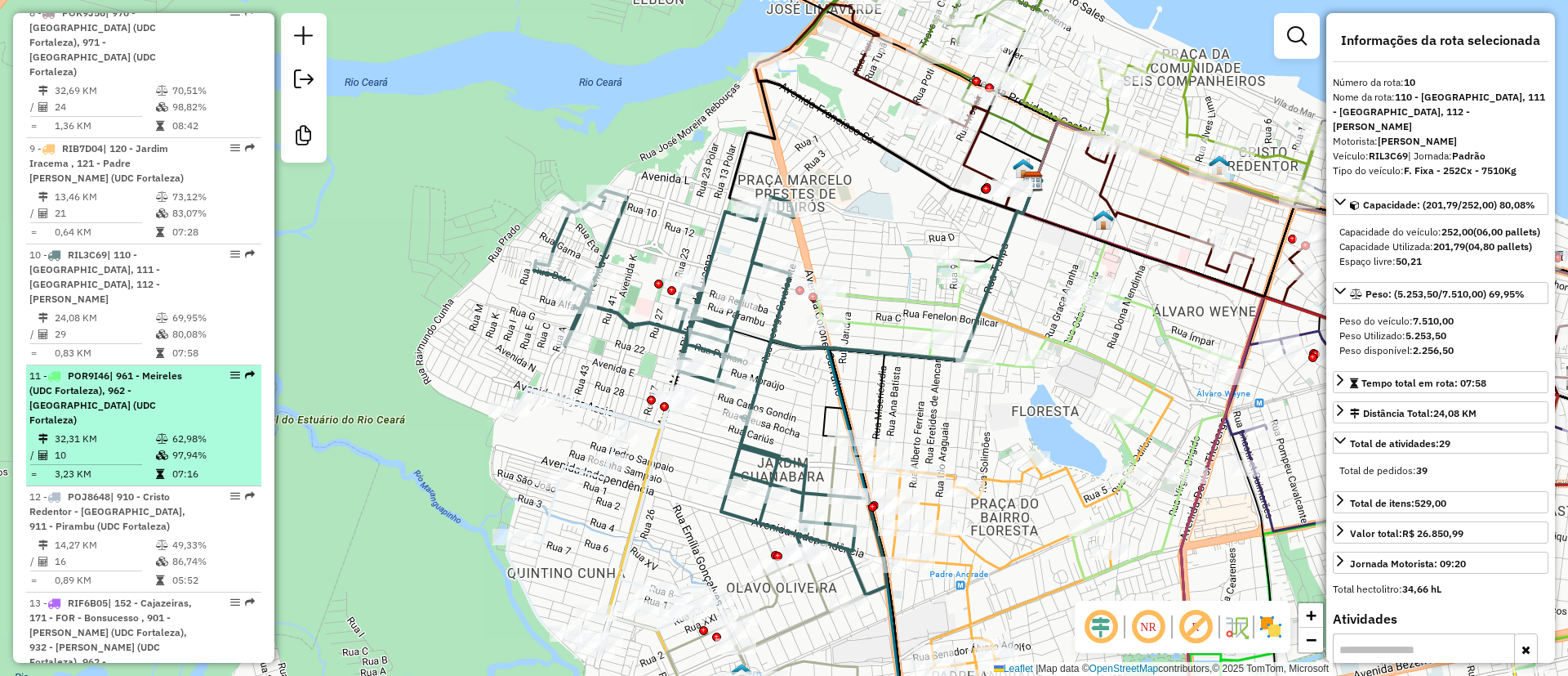
click at [122, 369] on span "| 961 - Meireles (UDC Fortaleza), 962 - [GEOGRAPHIC_DATA] (UDC Fortaleza)" at bounding box center [106, 397] width 153 height 57
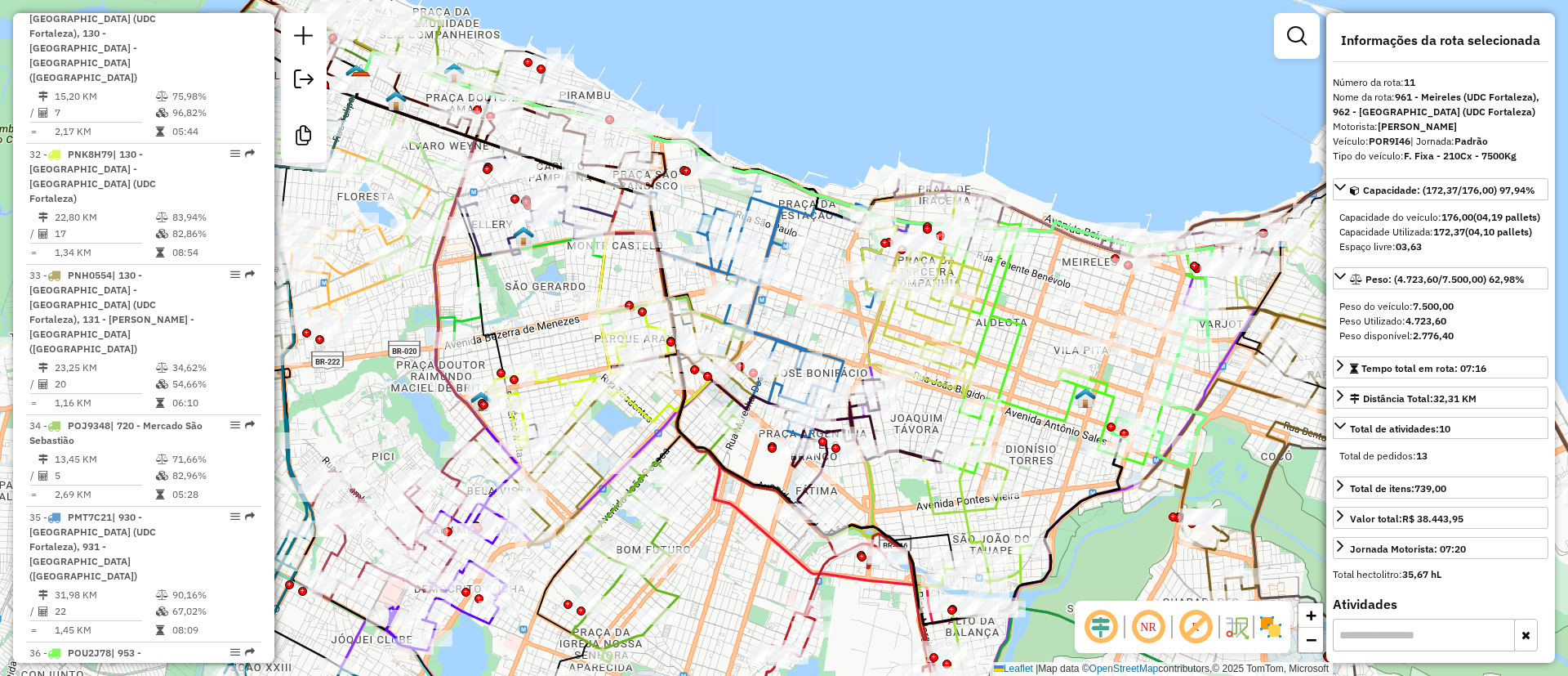
scroll to position [4504, 0]
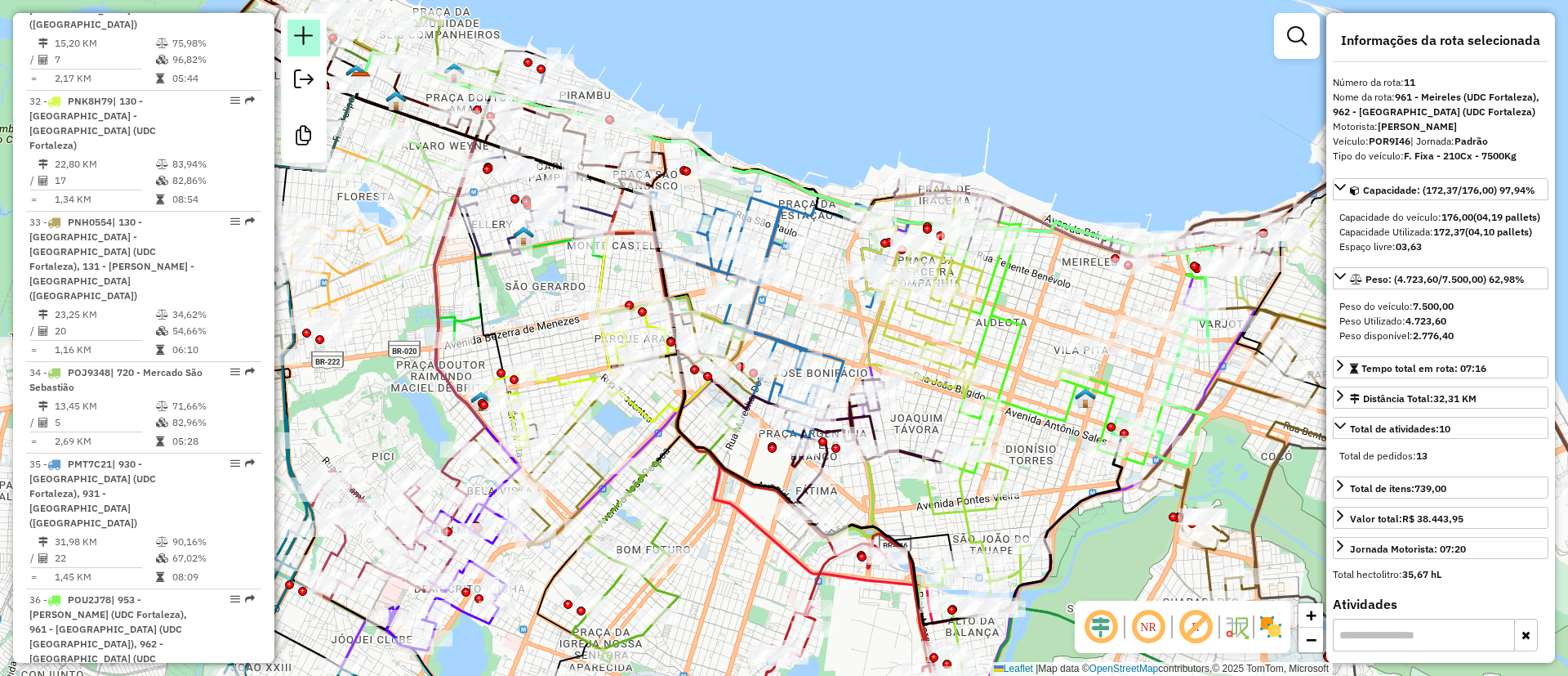
click at [303, 32] on em at bounding box center [304, 36] width 20 height 20
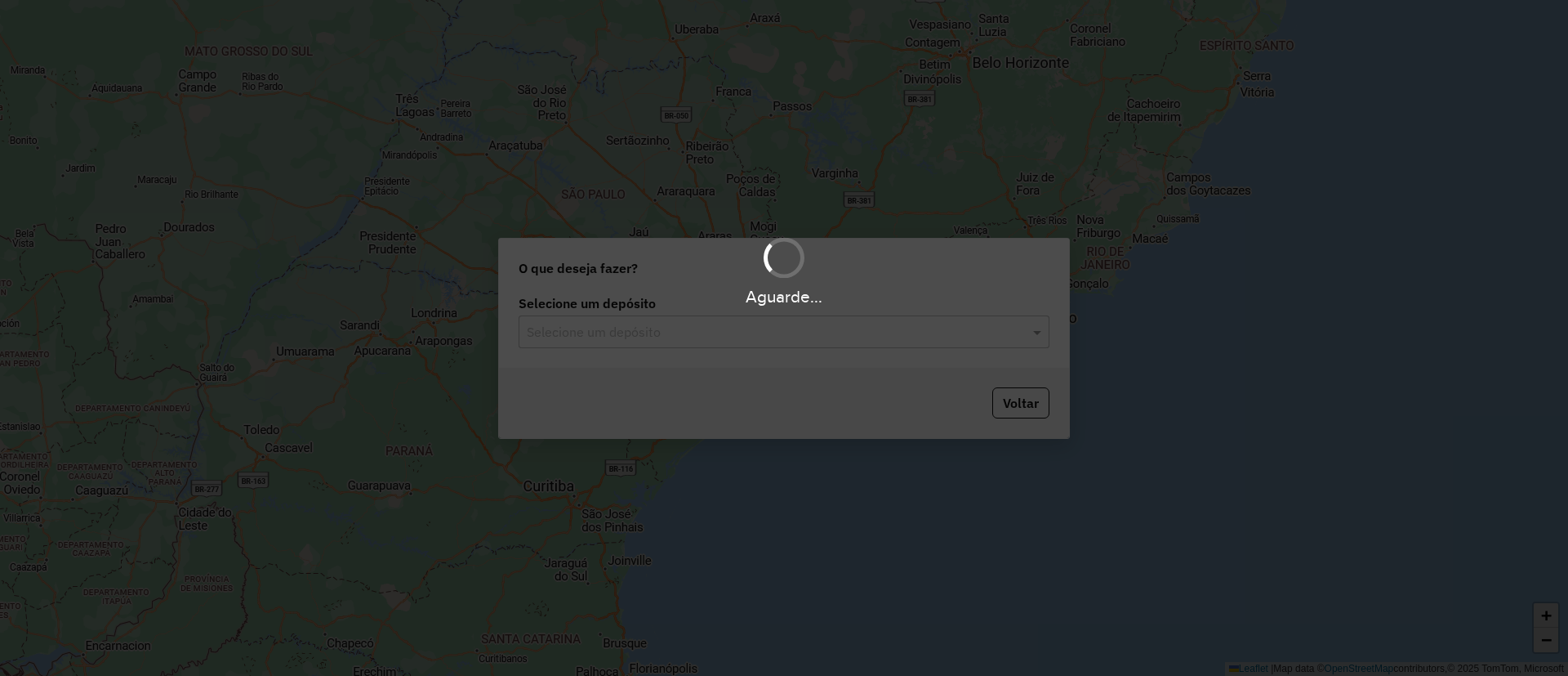
click at [635, 331] on input "text" at bounding box center [767, 332] width 482 height 20
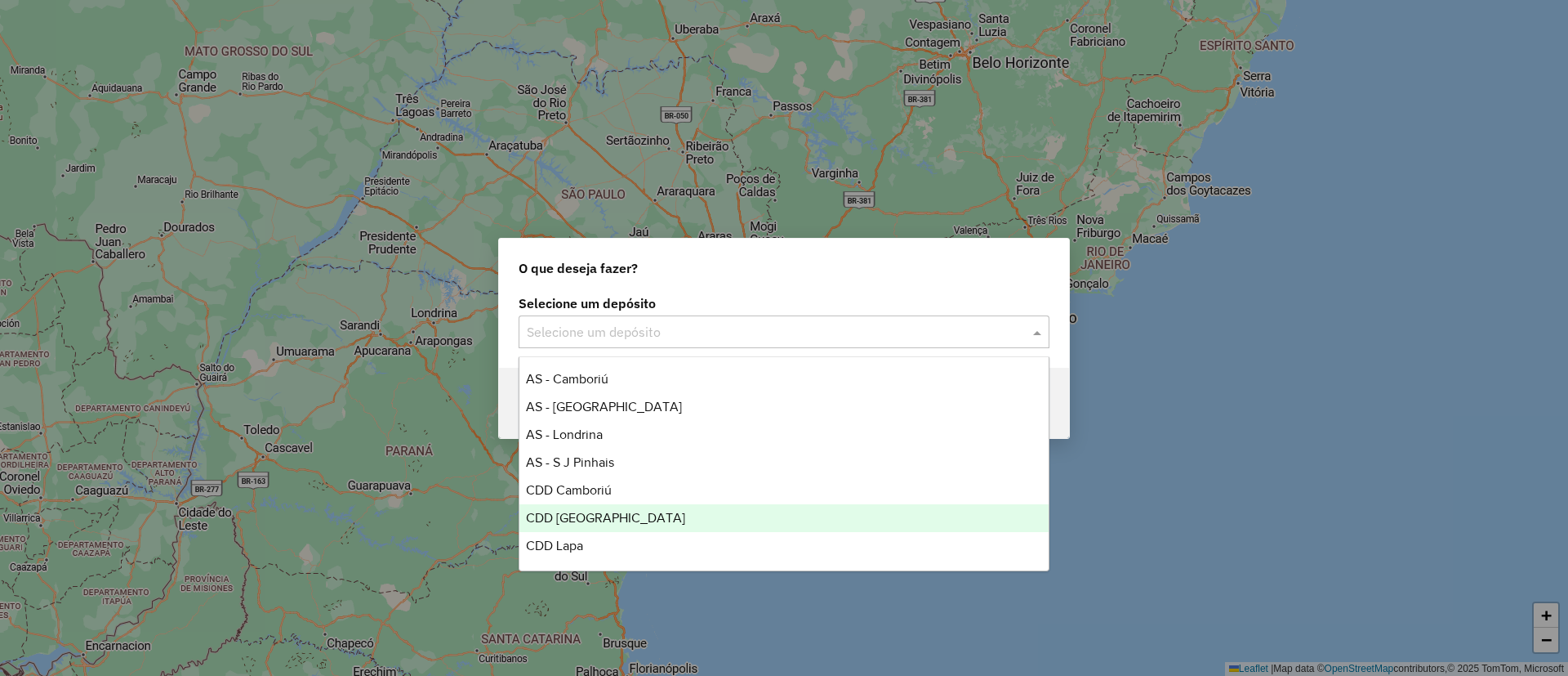
click at [573, 519] on span "CDD [GEOGRAPHIC_DATA]" at bounding box center [605, 517] width 159 height 14
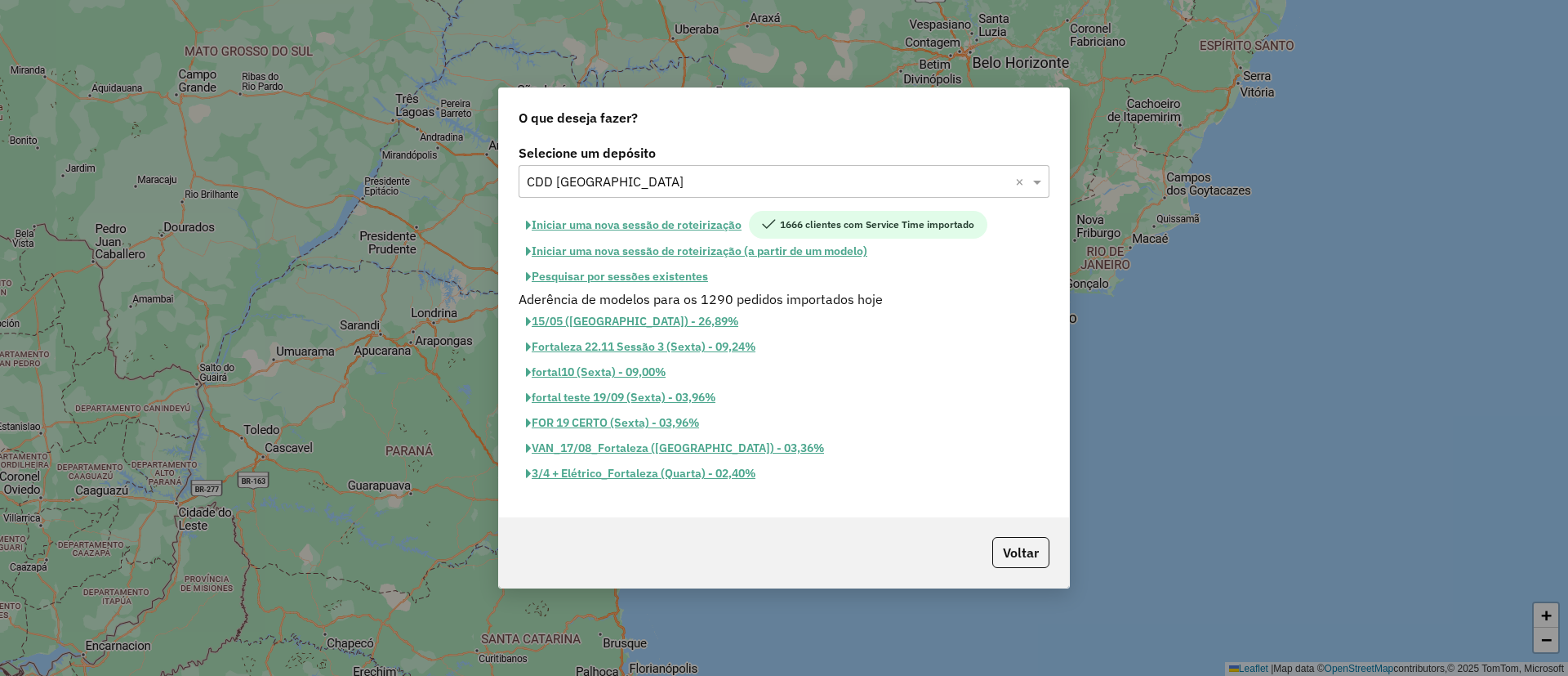
click at [659, 278] on button "Pesquisar por sessões existentes" at bounding box center [617, 277] width 197 height 25
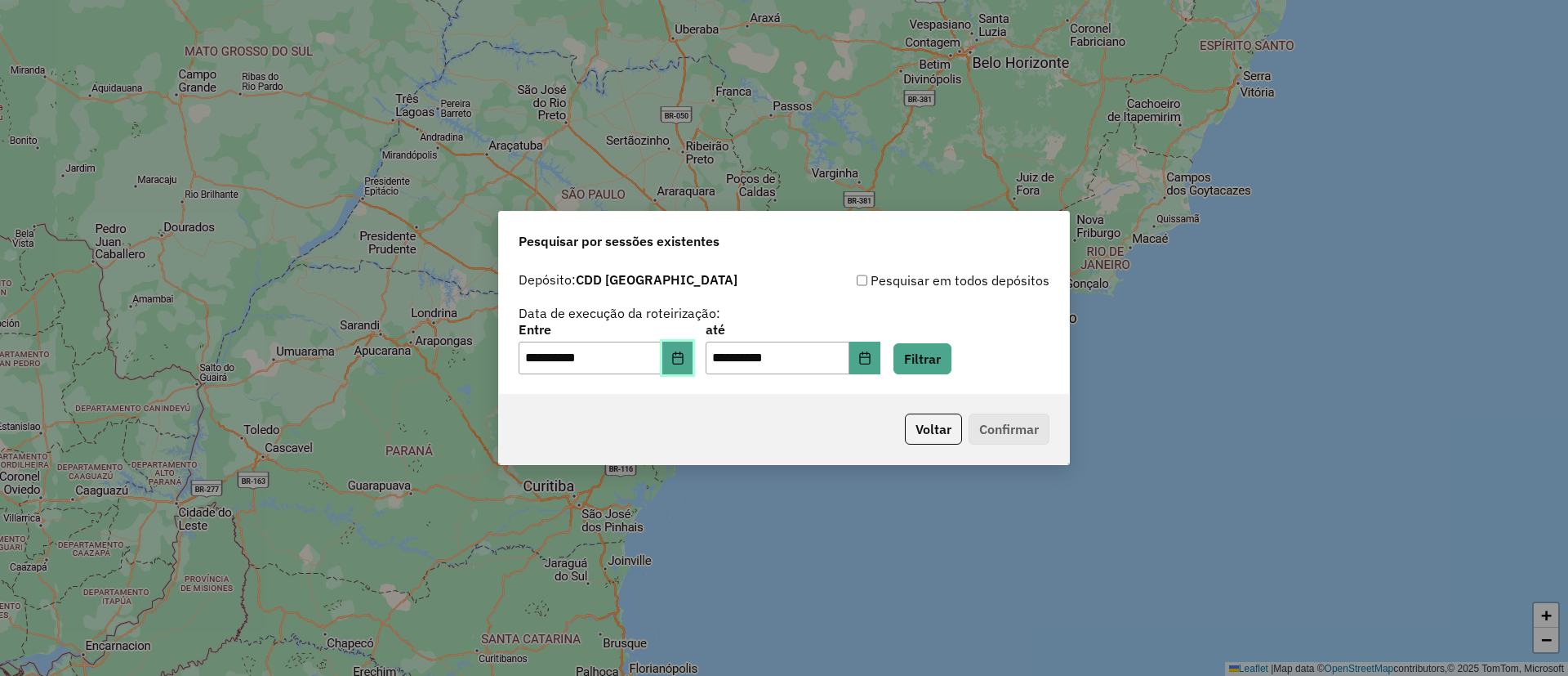
click at [693, 357] on button "Choose Date" at bounding box center [677, 358] width 31 height 33
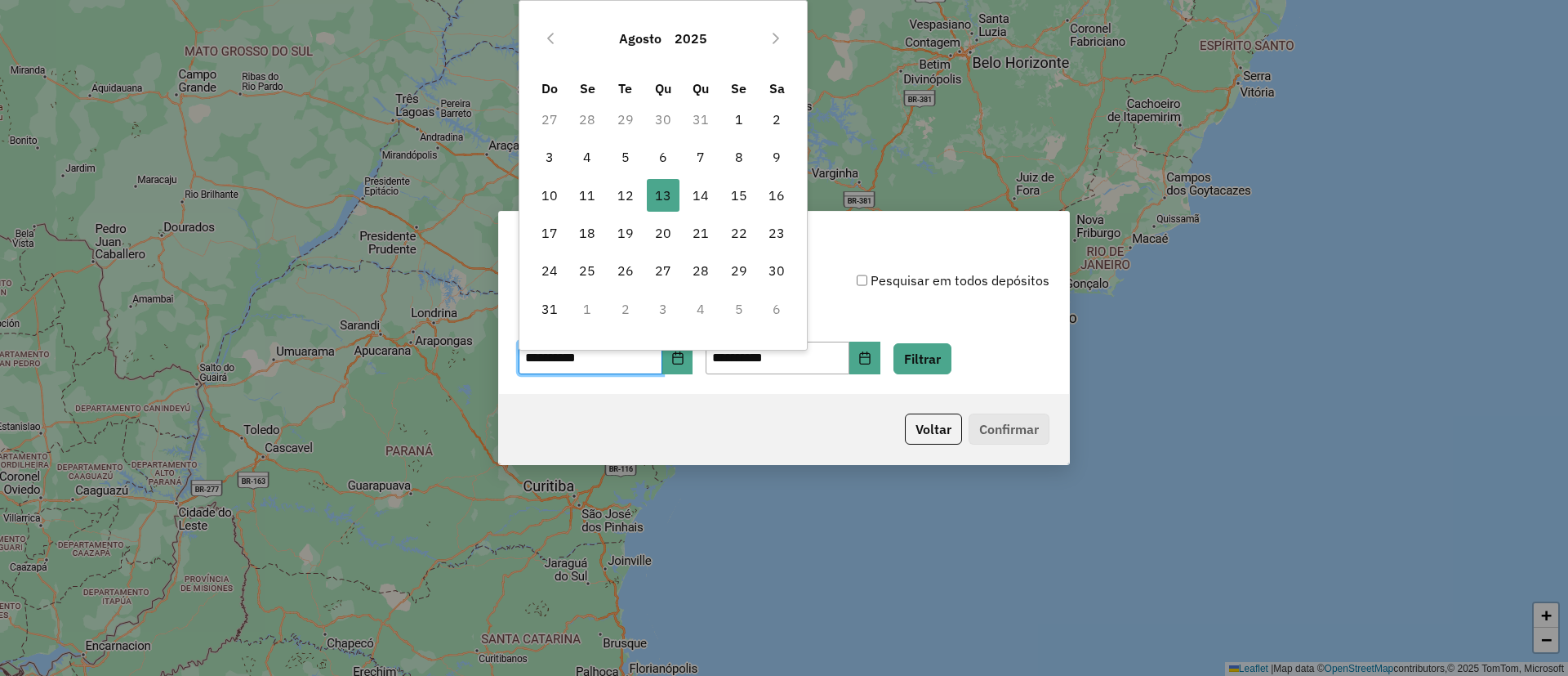
click at [721, 148] on td "8" at bounding box center [739, 157] width 38 height 38
click at [736, 151] on span "8" at bounding box center [739, 157] width 33 height 33
type input "**********"
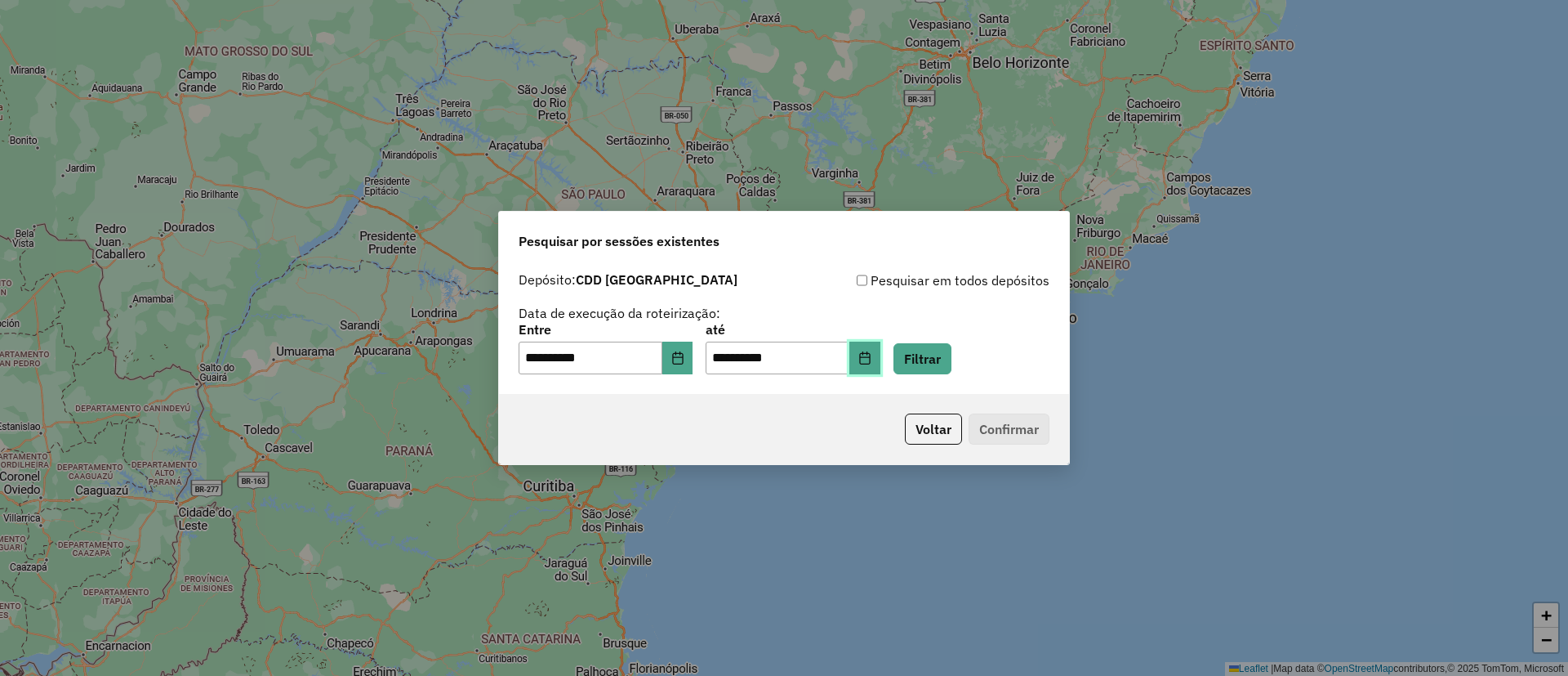
click at [871, 355] on icon "Choose Date" at bounding box center [865, 358] width 13 height 13
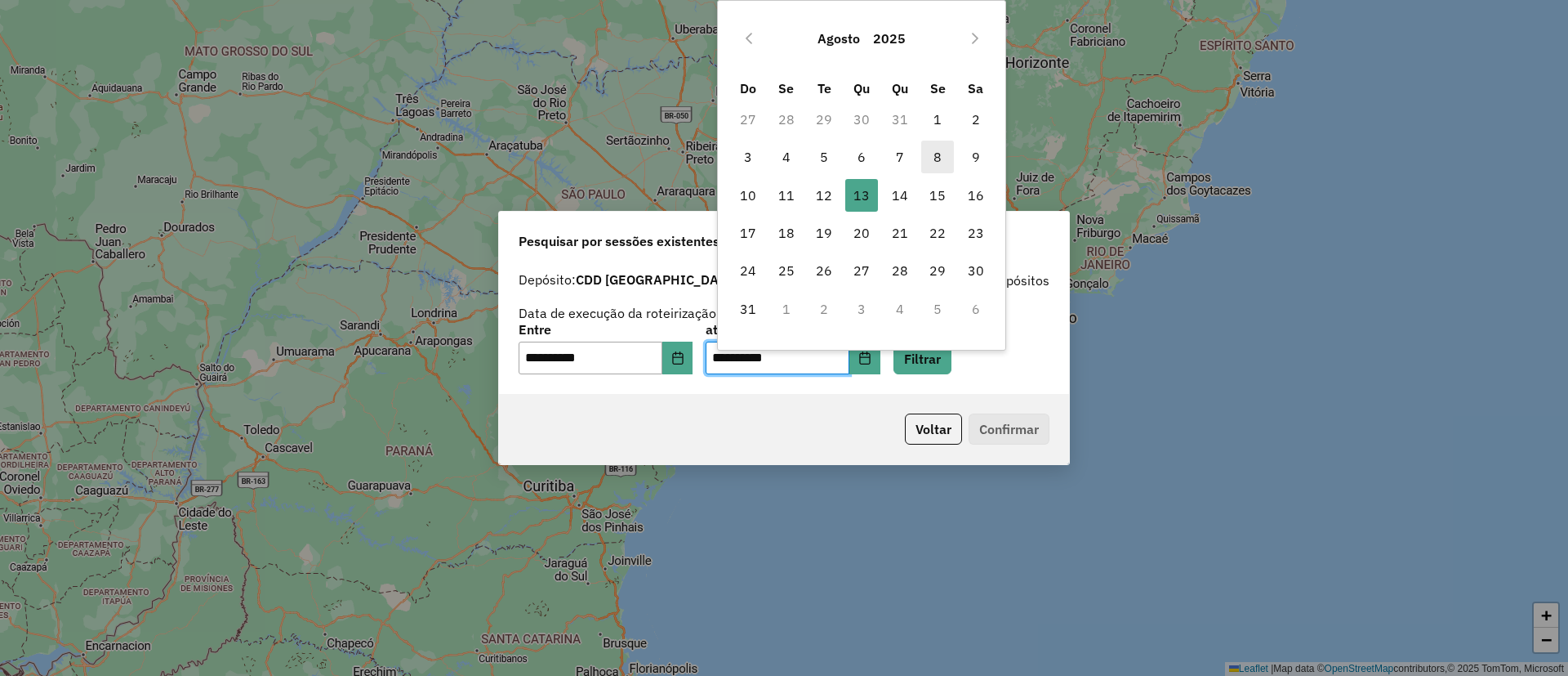
click at [942, 149] on span "8" at bounding box center [937, 157] width 33 height 33
type input "**********"
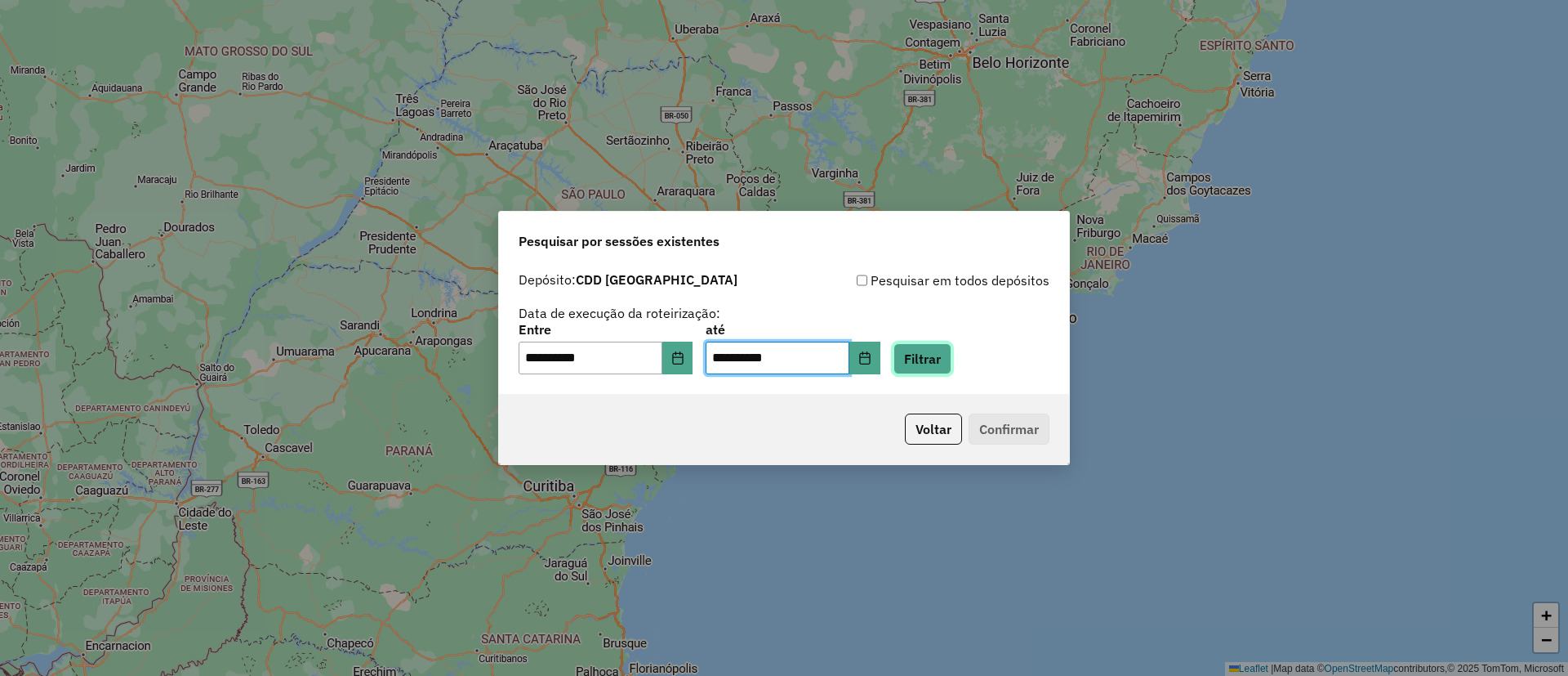
click at [951, 363] on button "Filtrar" at bounding box center [922, 358] width 58 height 31
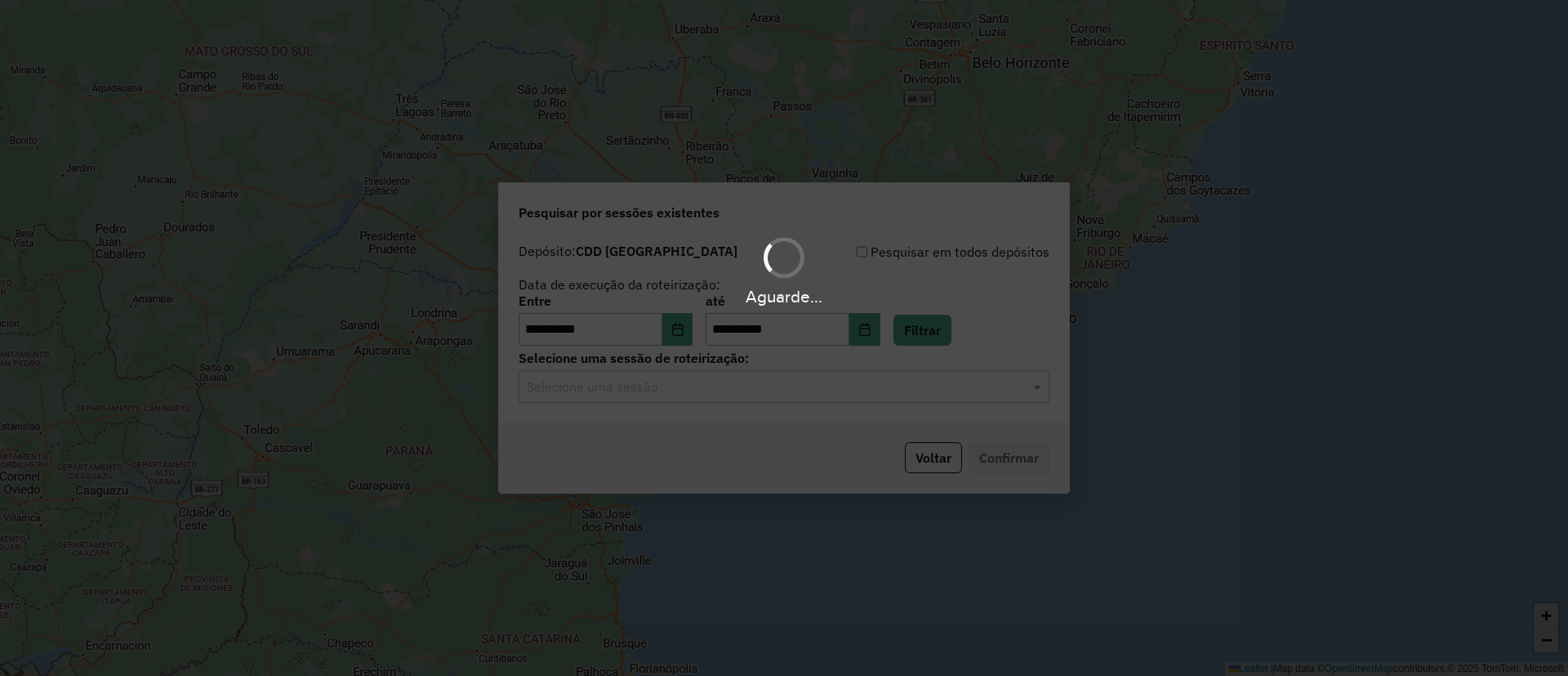
click at [731, 385] on hb-app "**********" at bounding box center [784, 338] width 1568 height 676
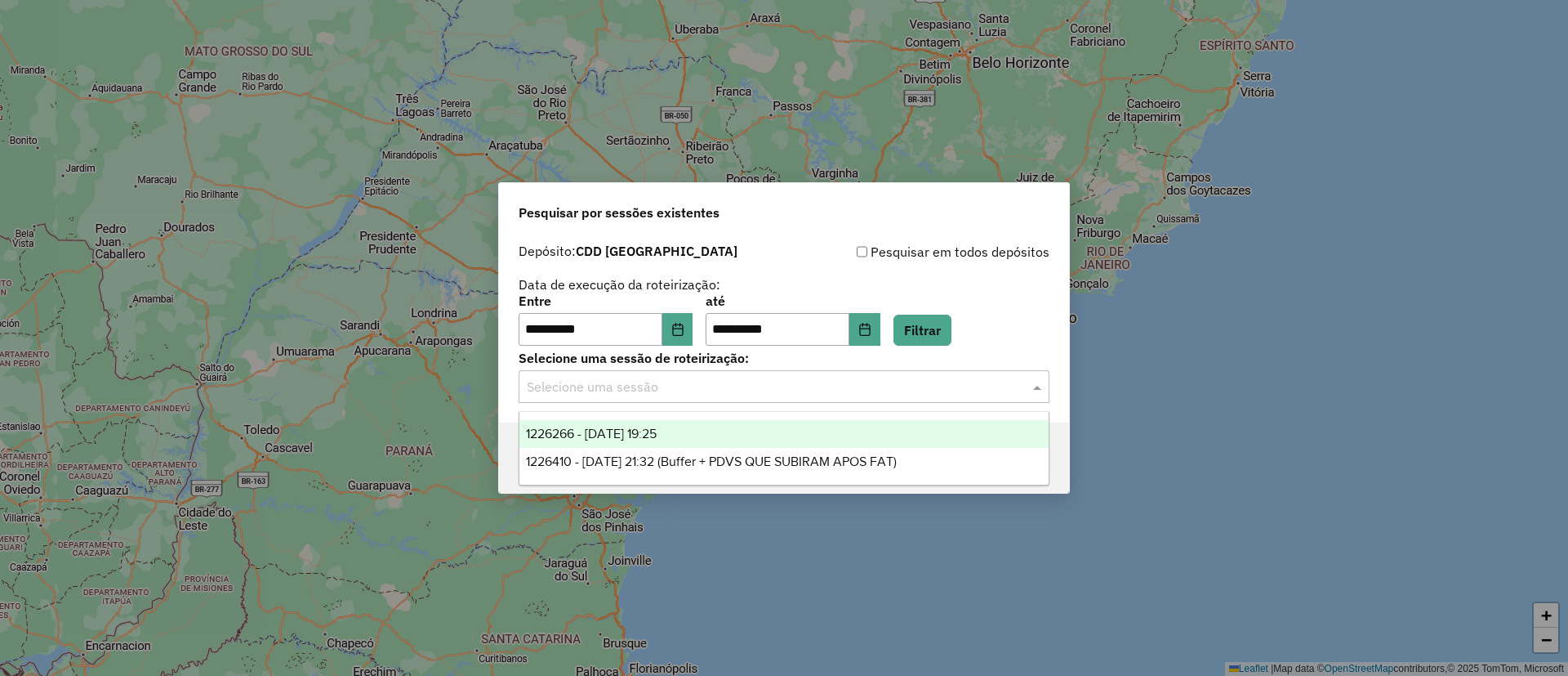
click at [731, 385] on input "text" at bounding box center [767, 387] width 482 height 20
click at [722, 433] on div "1226266 - 08/08/2025 19:25" at bounding box center [783, 433] width 529 height 27
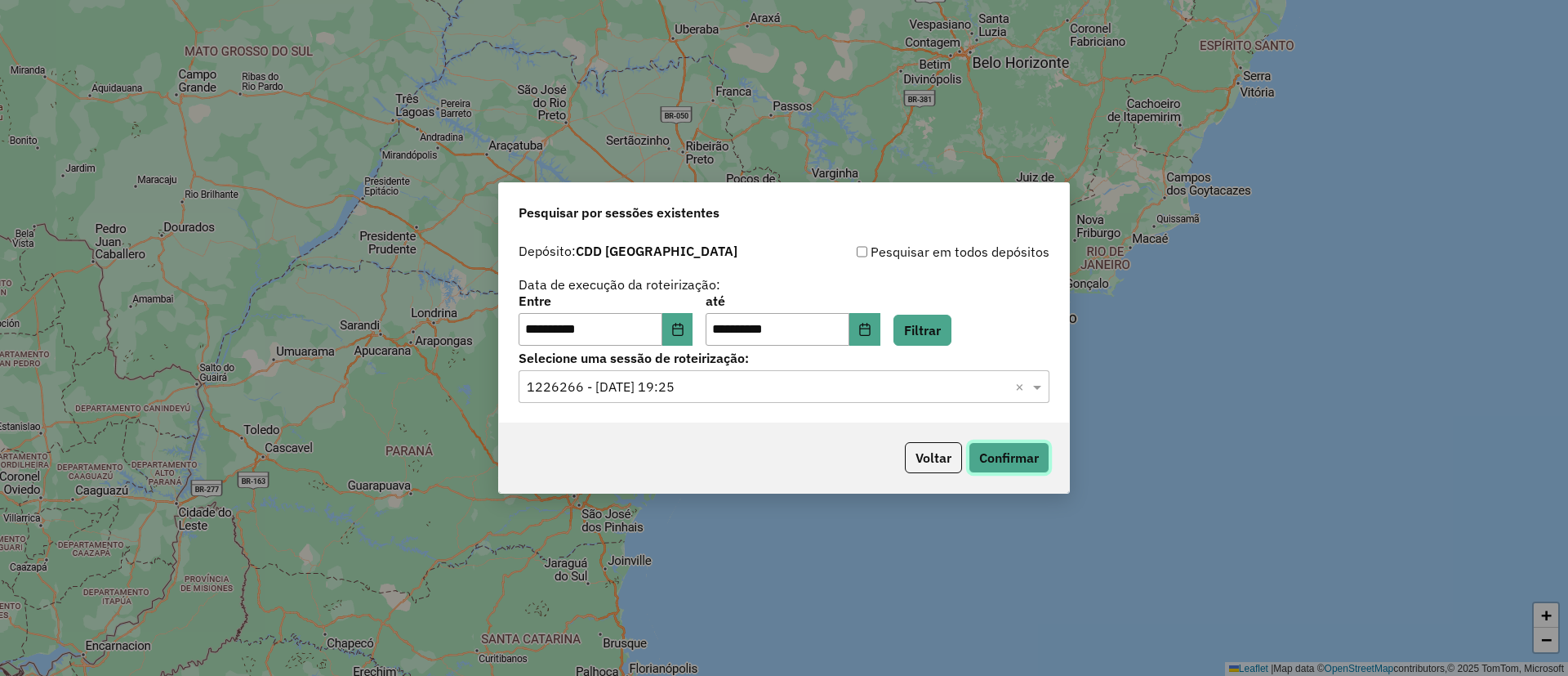
click at [1003, 458] on button "Confirmar" at bounding box center [1009, 457] width 81 height 31
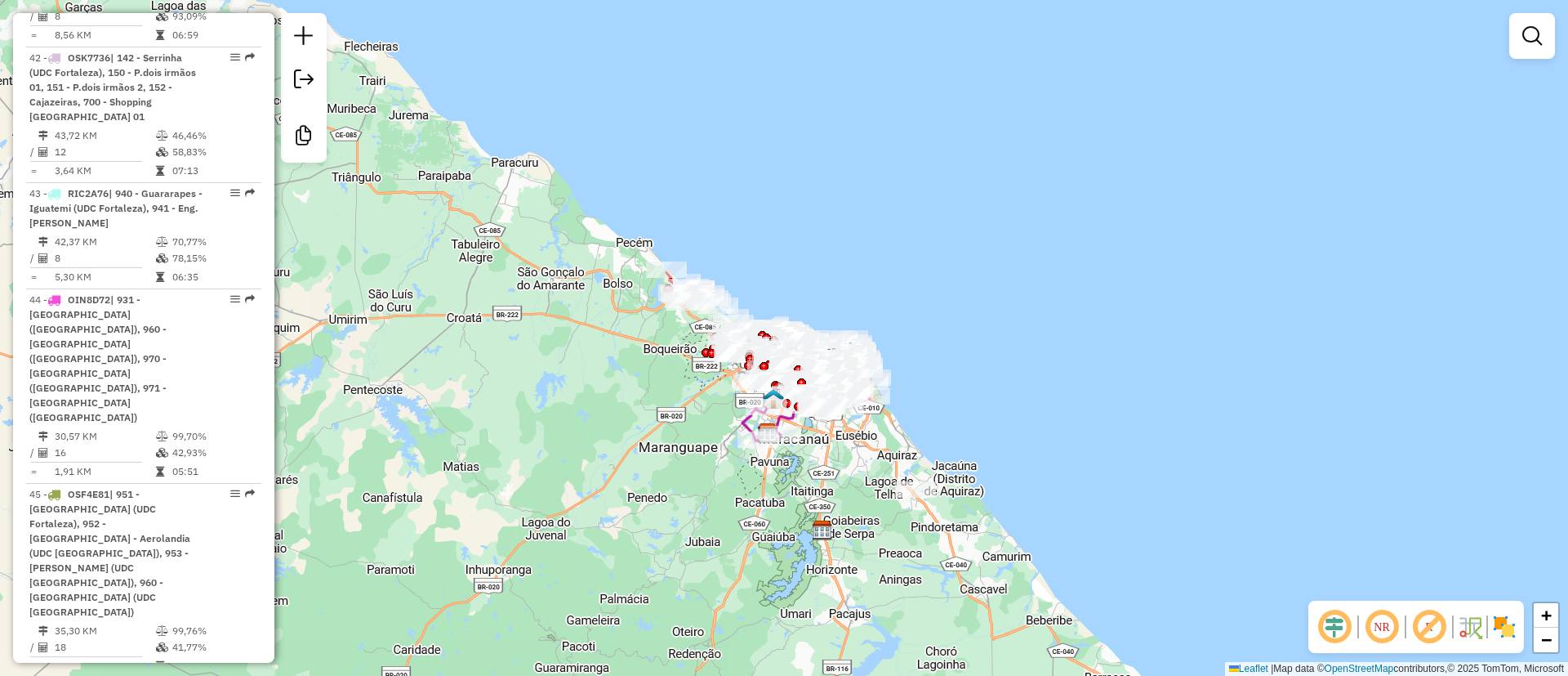
scroll to position [5760, 0]
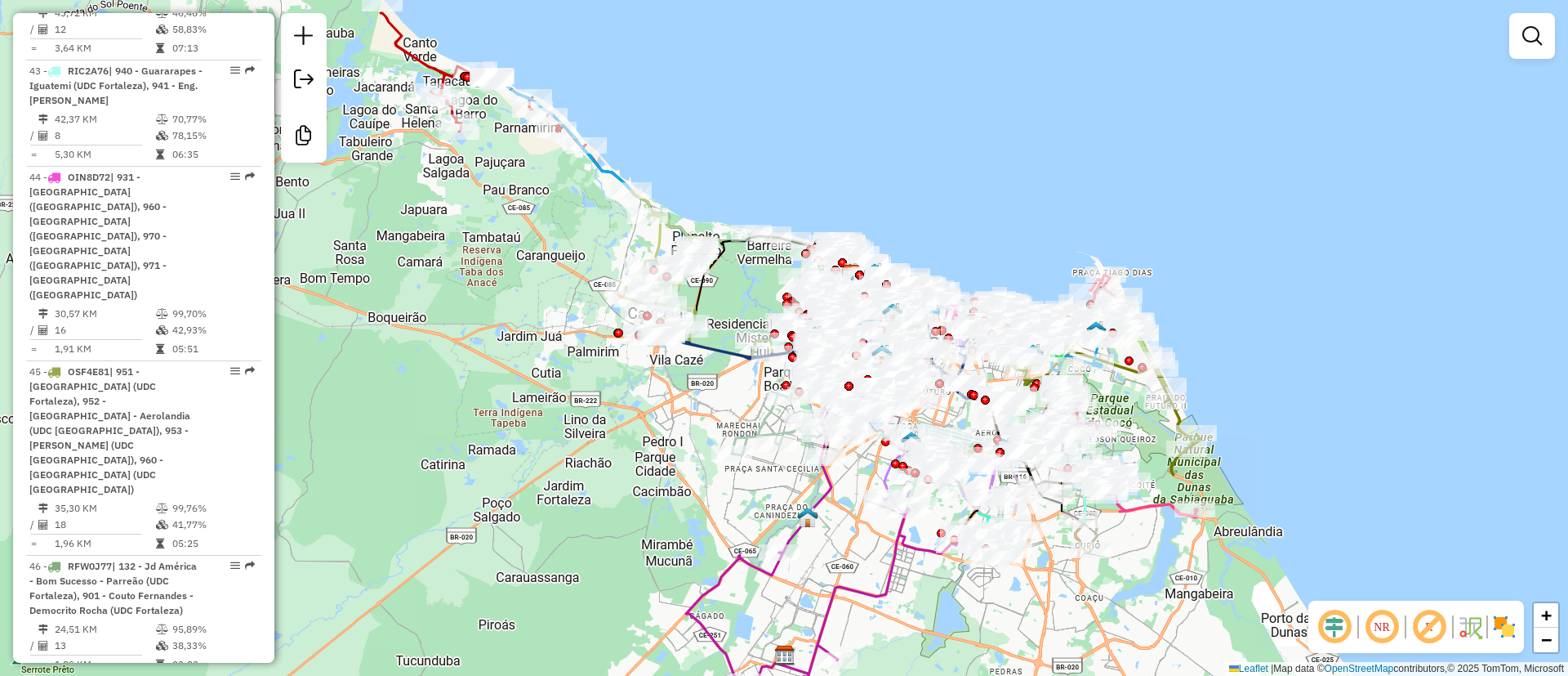
drag, startPoint x: 972, startPoint y: 229, endPoint x: 968, endPoint y: 212, distance: 17.5
click at [968, 212] on div "Janela de atendimento Grade de atendimento Capacidade Transportadoras Veículos …" at bounding box center [784, 338] width 1568 height 676
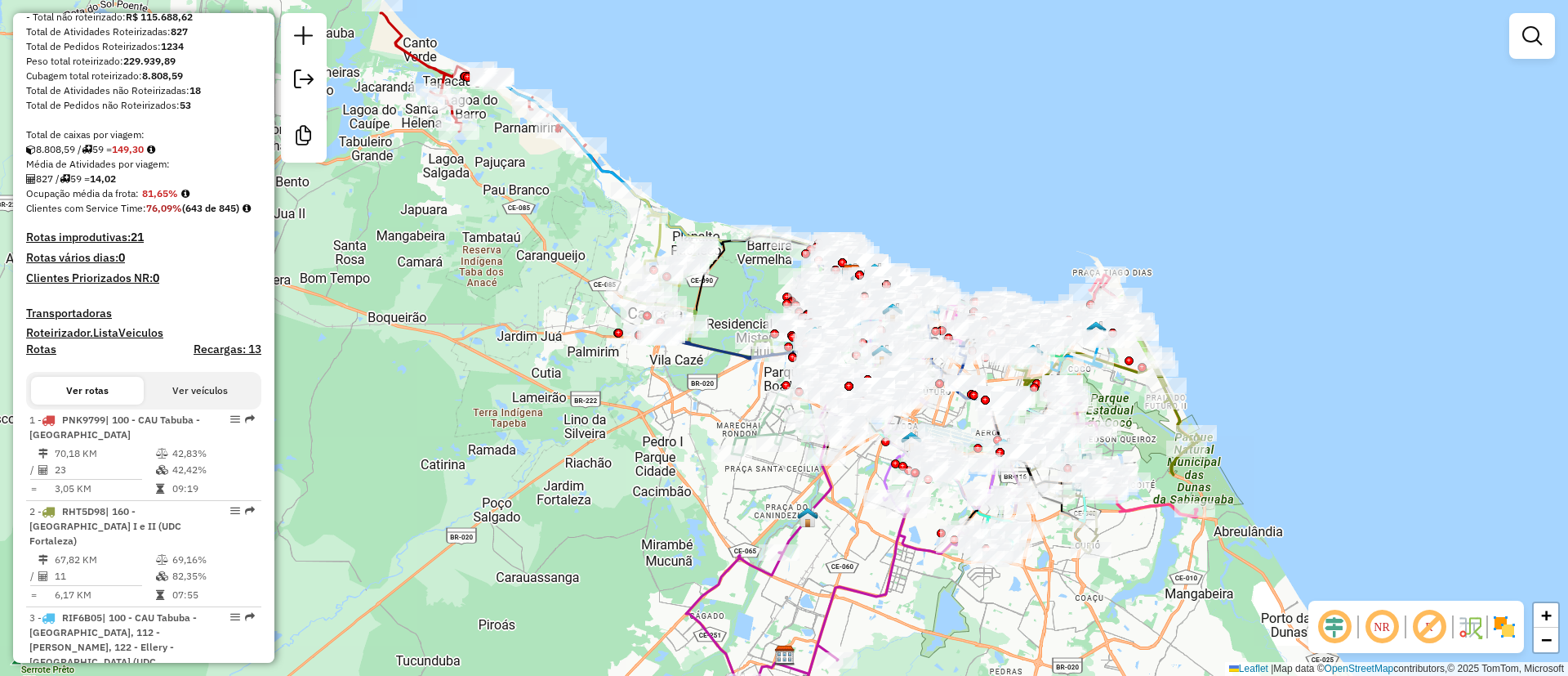
scroll to position [0, 0]
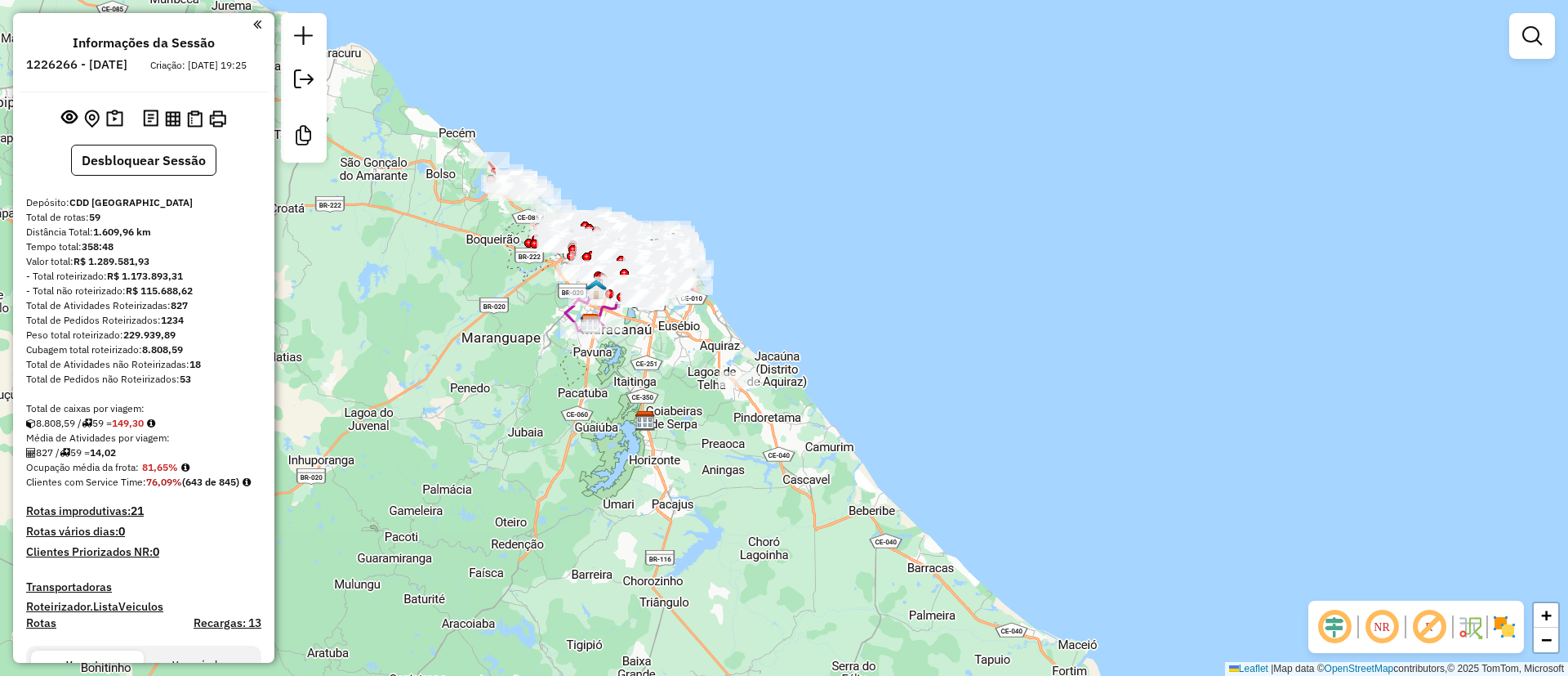
click at [856, 233] on div "Janela de atendimento Grade de atendimento Capacidade Transportadoras Veículos …" at bounding box center [784, 338] width 1568 height 676
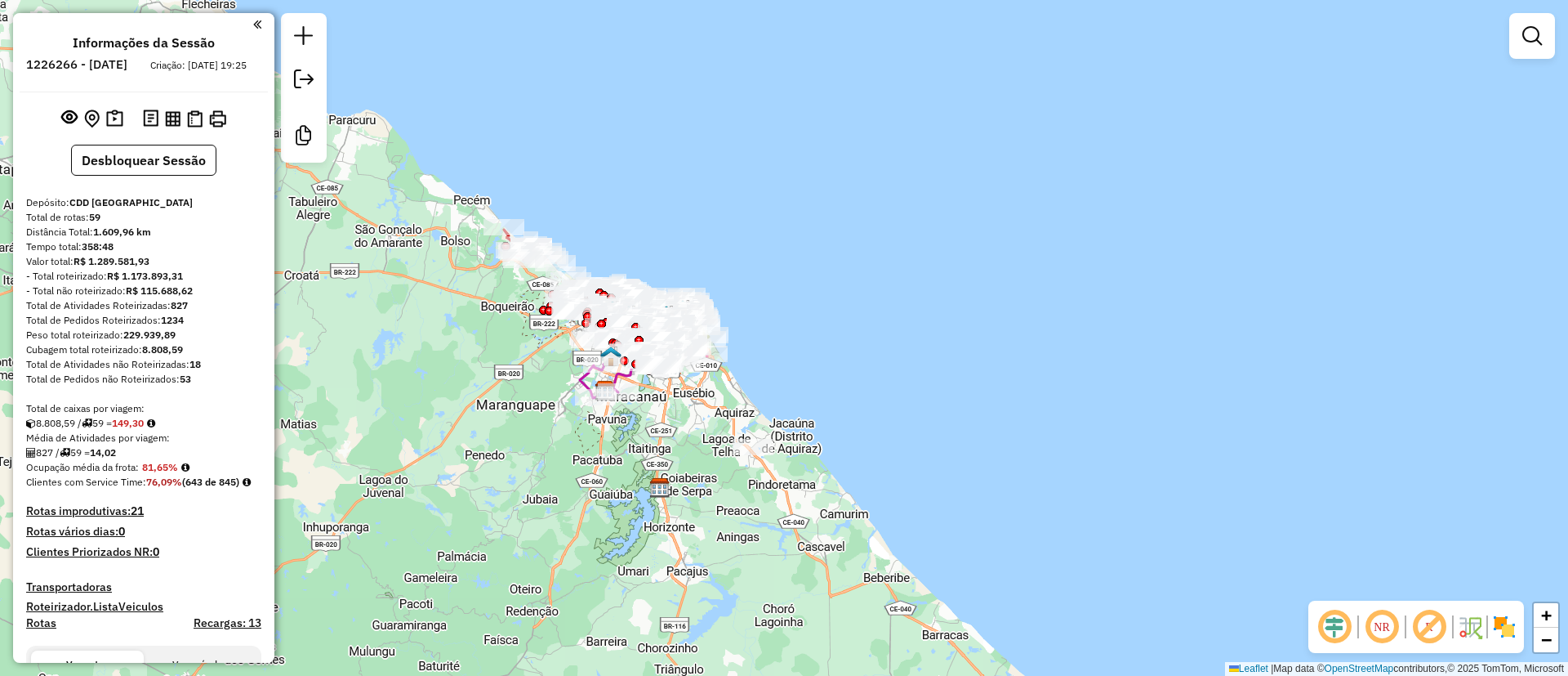
drag, startPoint x: 820, startPoint y: 136, endPoint x: 824, endPoint y: 170, distance: 34.2
click at [824, 170] on div "Janela de atendimento Grade de atendimento Capacidade Transportadoras Veículos …" at bounding box center [784, 338] width 1568 height 676
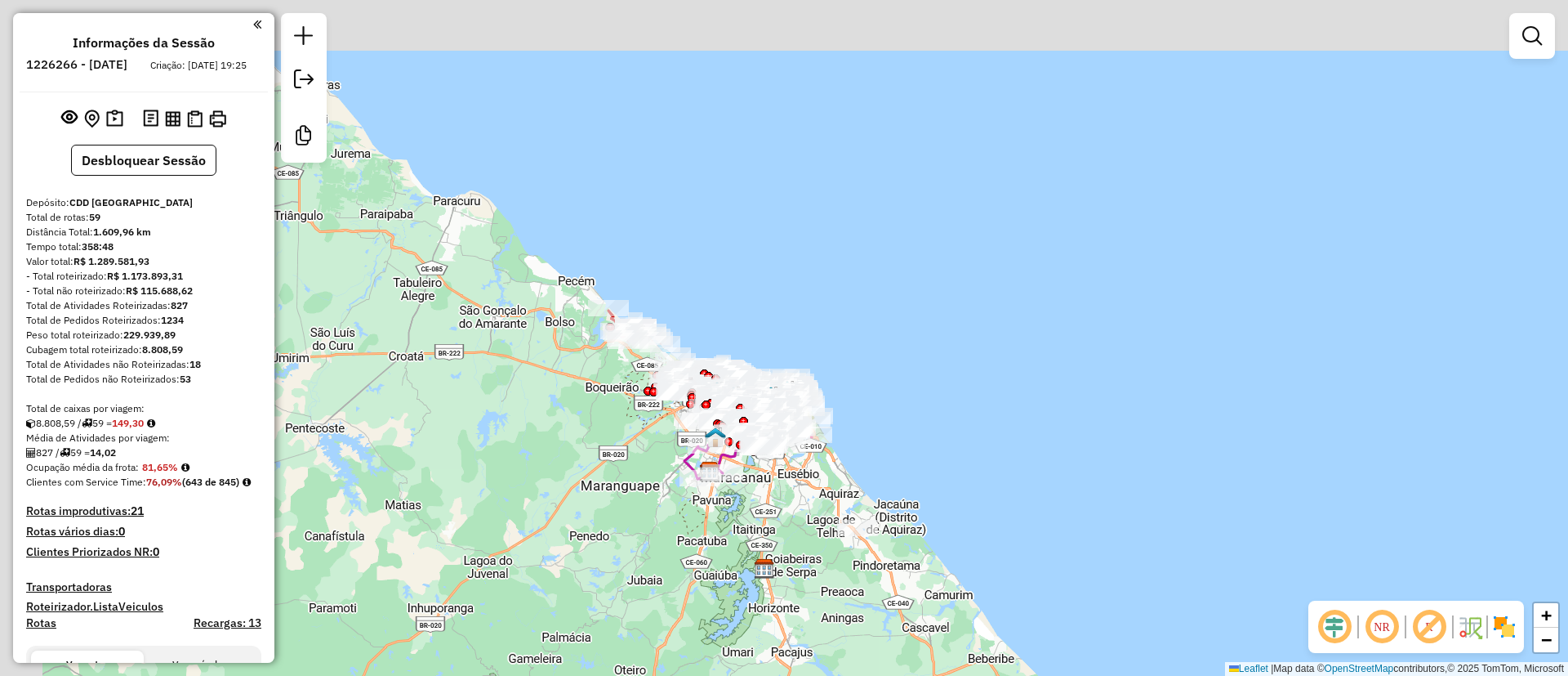
drag, startPoint x: 789, startPoint y: 213, endPoint x: 881, endPoint y: 307, distance: 131.5
click at [912, 296] on div "Janela de atendimento Grade de atendimento Capacidade Transportadoras Veículos …" at bounding box center [784, 338] width 1568 height 676
